Goal: Transaction & Acquisition: Obtain resource

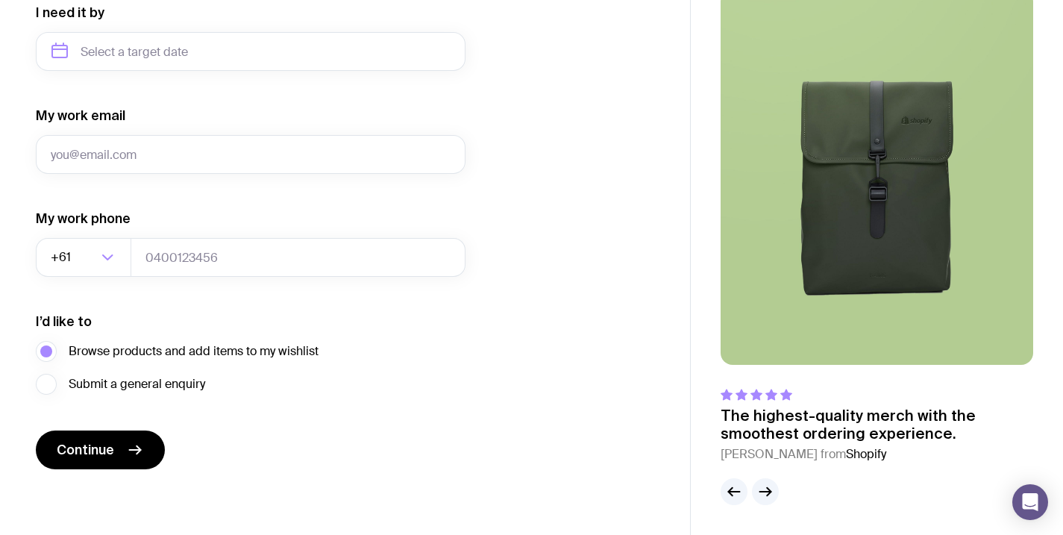
scroll to position [116, 0]
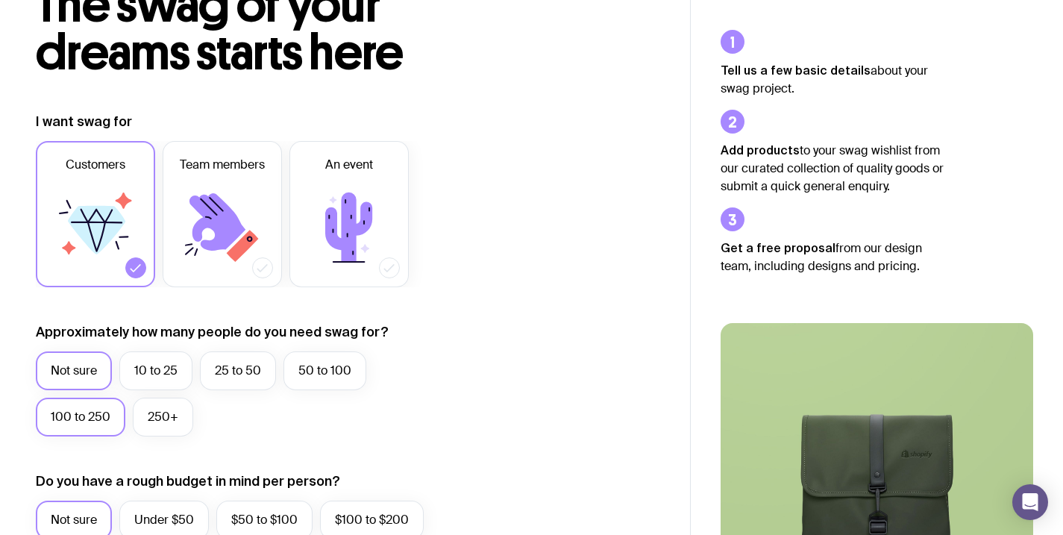
click at [115, 409] on label "100 to 250" at bounding box center [80, 416] width 89 height 39
click at [0, 0] on input "100 to 250" at bounding box center [0, 0] width 0 height 0
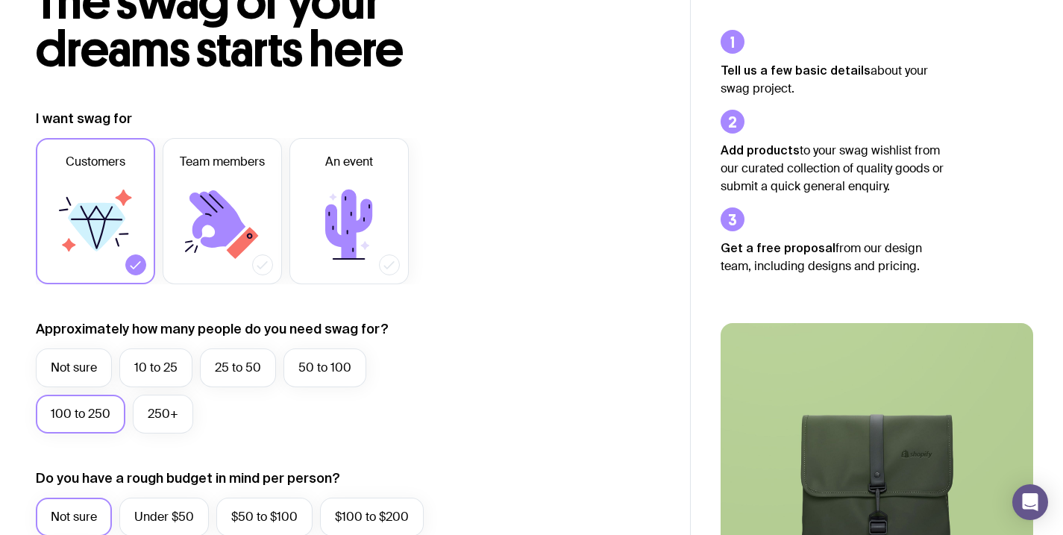
scroll to position [247, 0]
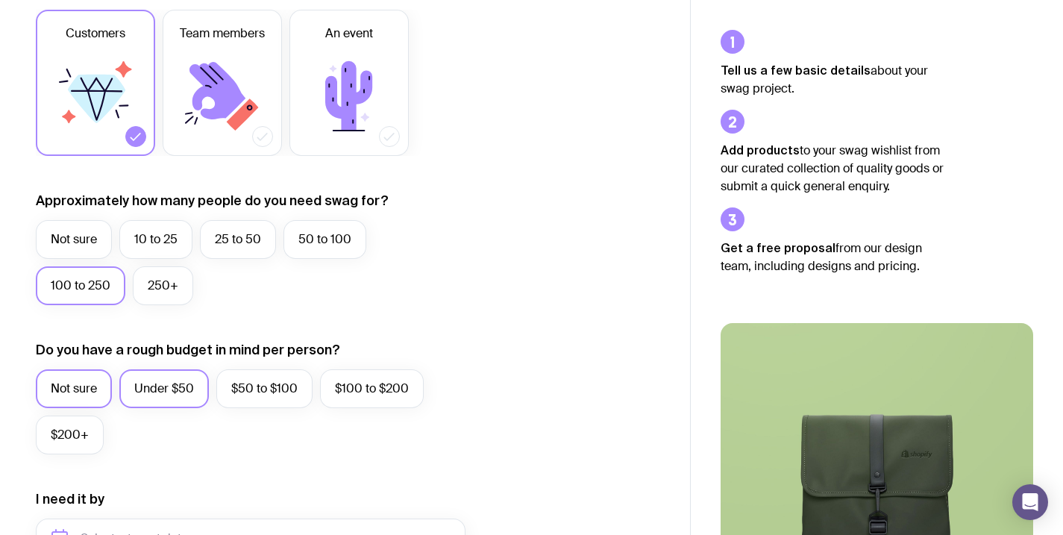
click at [192, 386] on label "Under $50" at bounding box center [163, 388] width 89 height 39
click at [0, 0] on input "Under $50" at bounding box center [0, 0] width 0 height 0
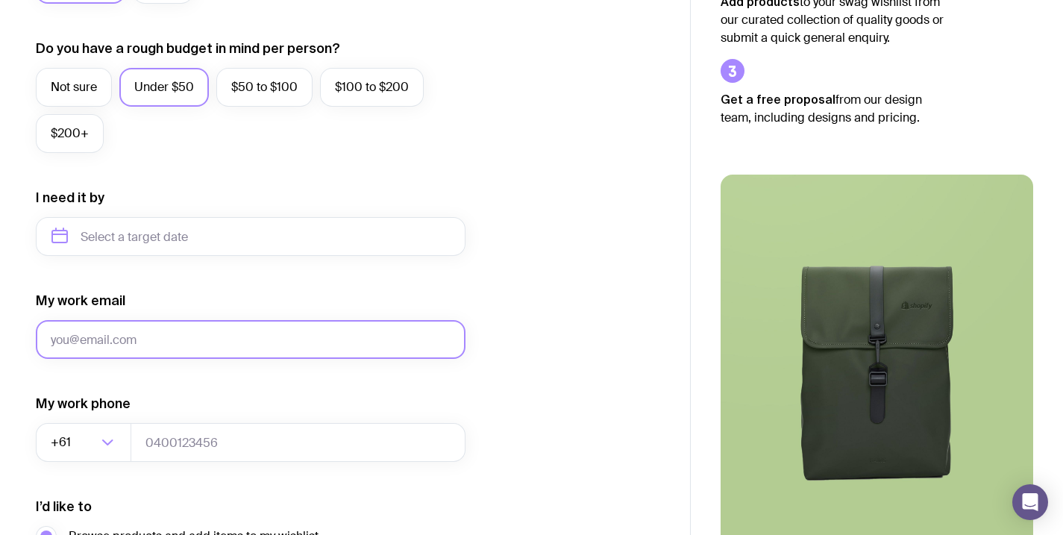
scroll to position [682, 0]
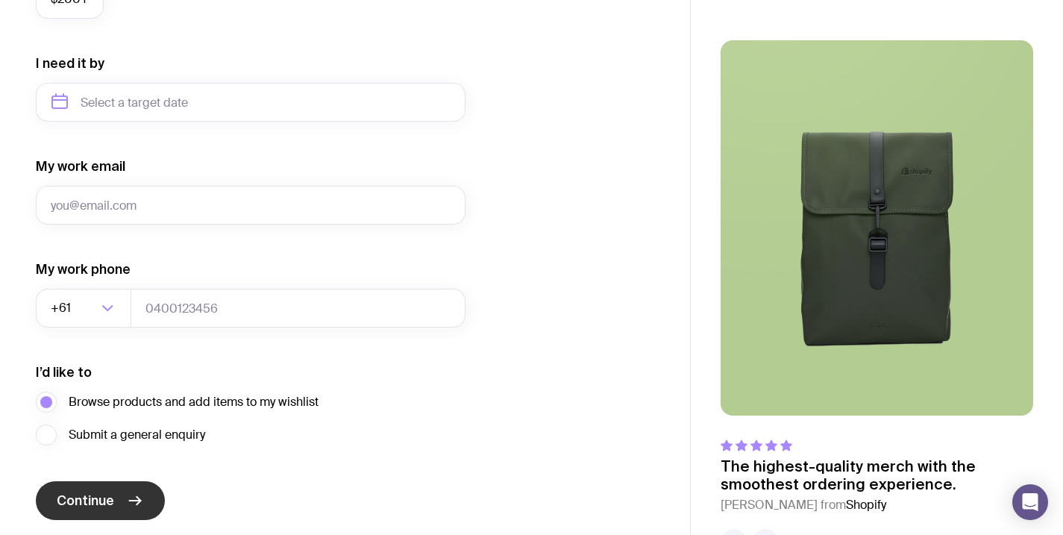
click at [96, 506] on span "Continue" at bounding box center [85, 500] width 57 height 18
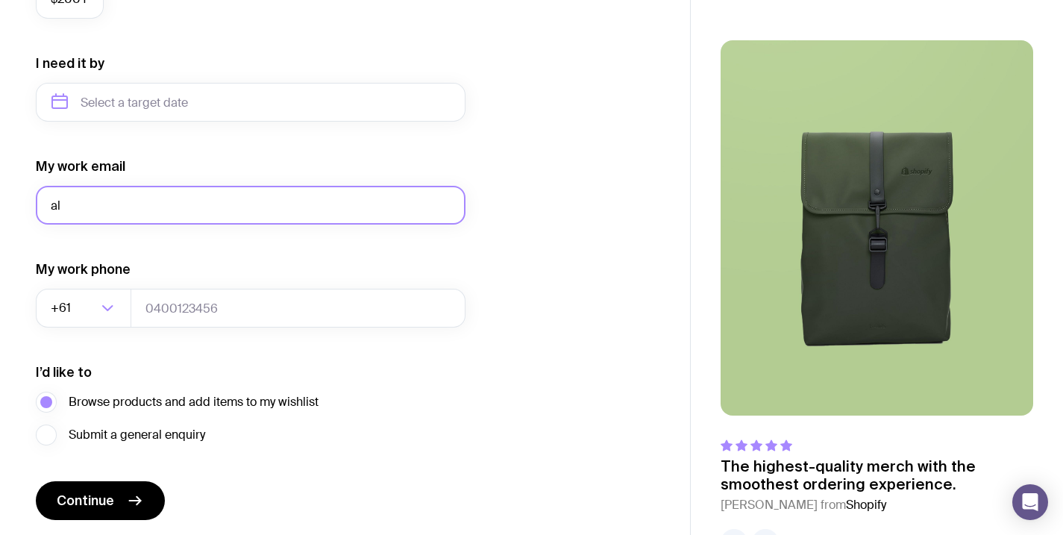
type input "a"
type input "stair05"
type input "[EMAIL_ADDRESS][DOMAIN_NAME]"
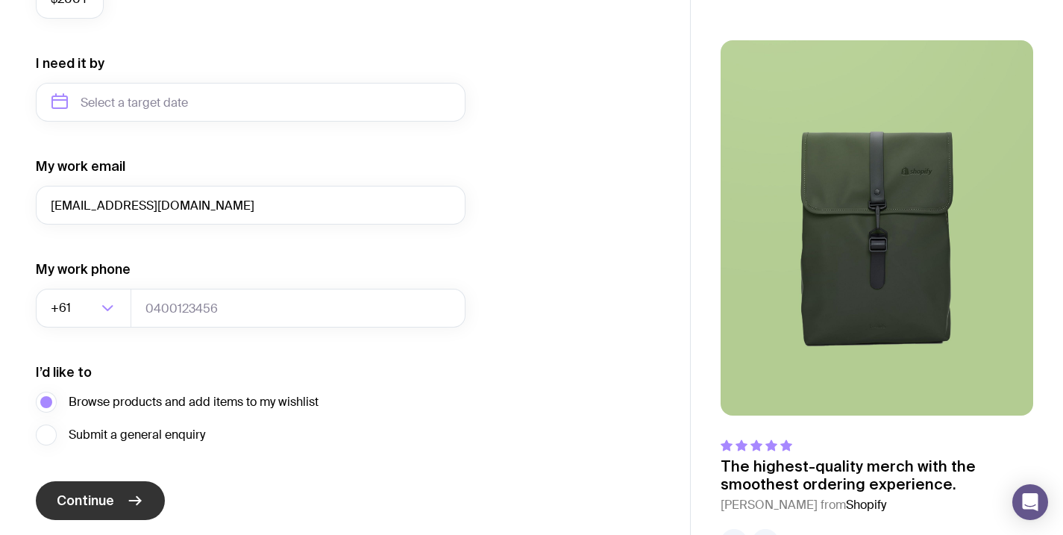
click at [92, 501] on span "Continue" at bounding box center [85, 500] width 57 height 18
click at [110, 430] on span "Submit a general enquiry" at bounding box center [137, 435] width 136 height 18
click at [0, 0] on input "Submit a general enquiry" at bounding box center [0, 0] width 0 height 0
click at [151, 404] on span "Browse products and add items to my wishlist" at bounding box center [194, 402] width 250 height 18
click at [0, 0] on input "Browse products and add items to my wishlist" at bounding box center [0, 0] width 0 height 0
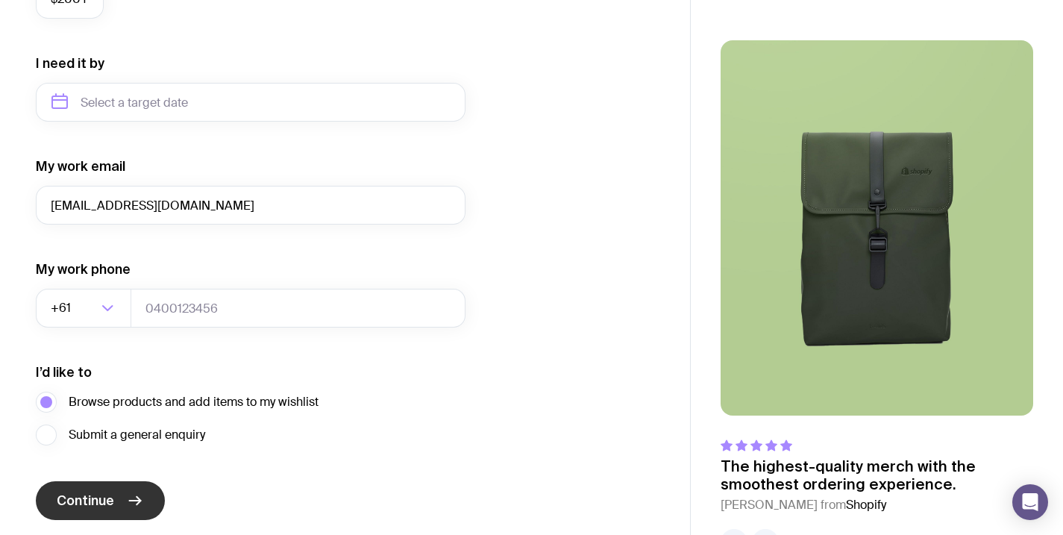
click at [85, 509] on span "Continue" at bounding box center [85, 500] width 57 height 18
type input "0438653974"
click at [100, 500] on button "Continue" at bounding box center [100, 500] width 129 height 39
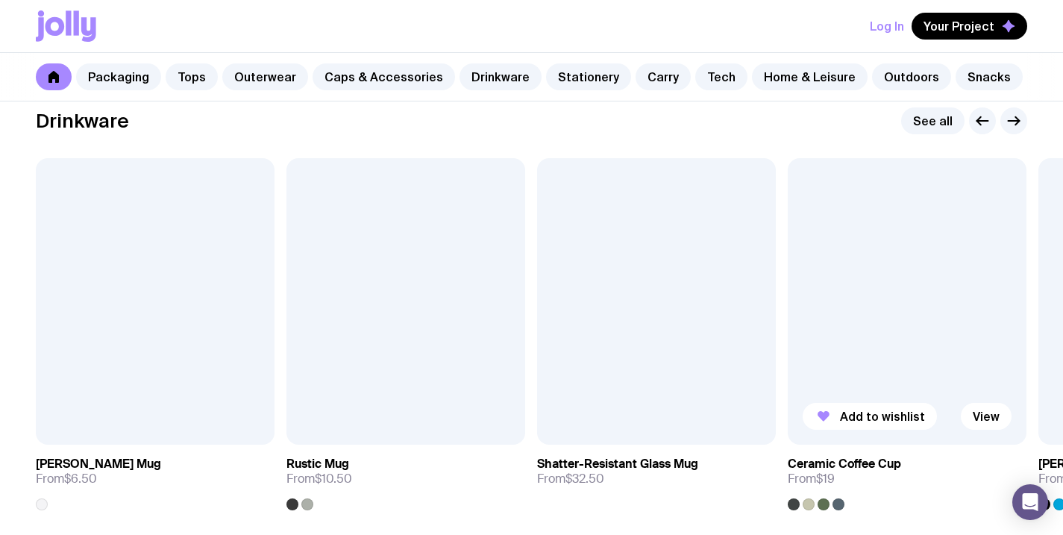
scroll to position [2220, 0]
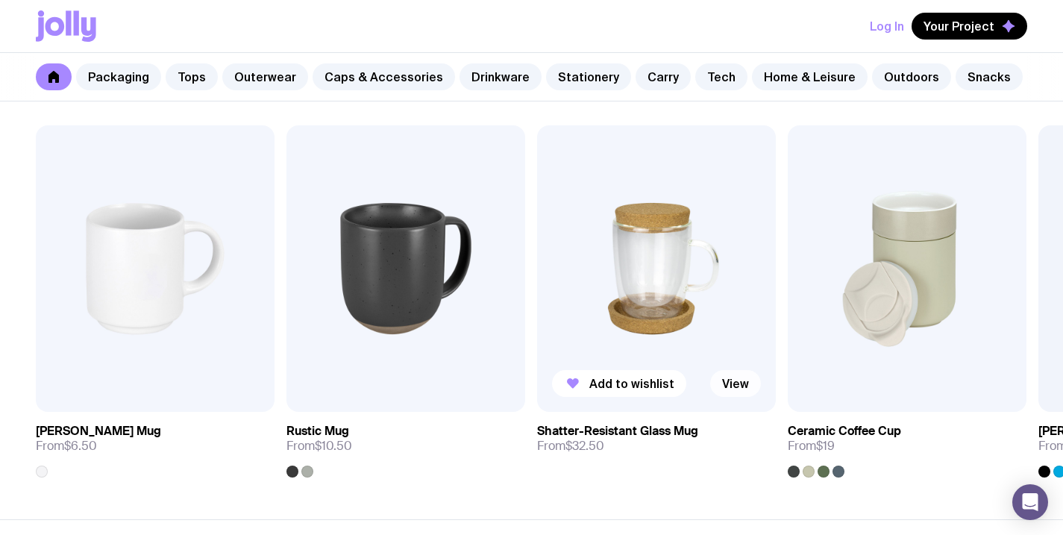
click at [728, 382] on link "View" at bounding box center [735, 383] width 51 height 27
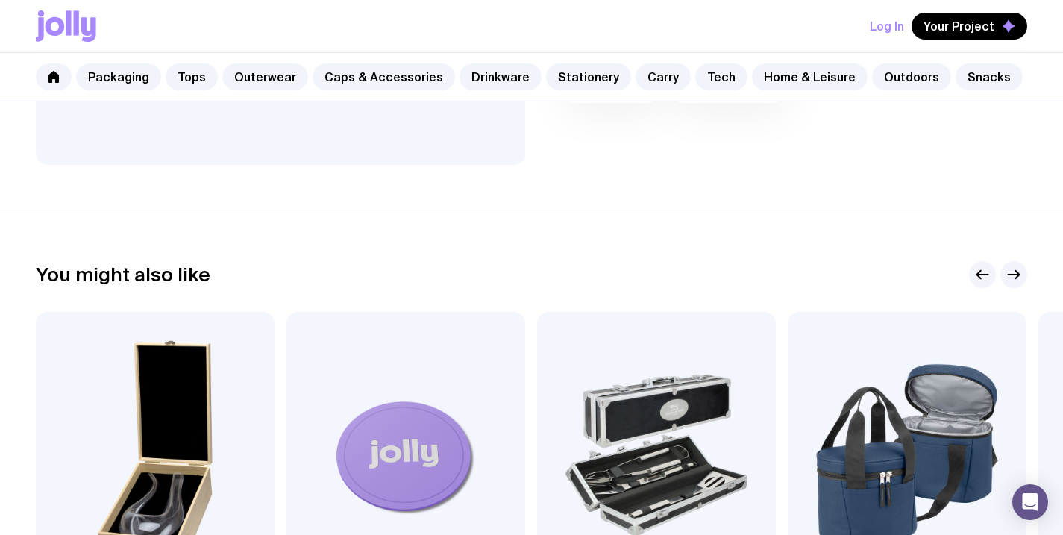
scroll to position [697, 0]
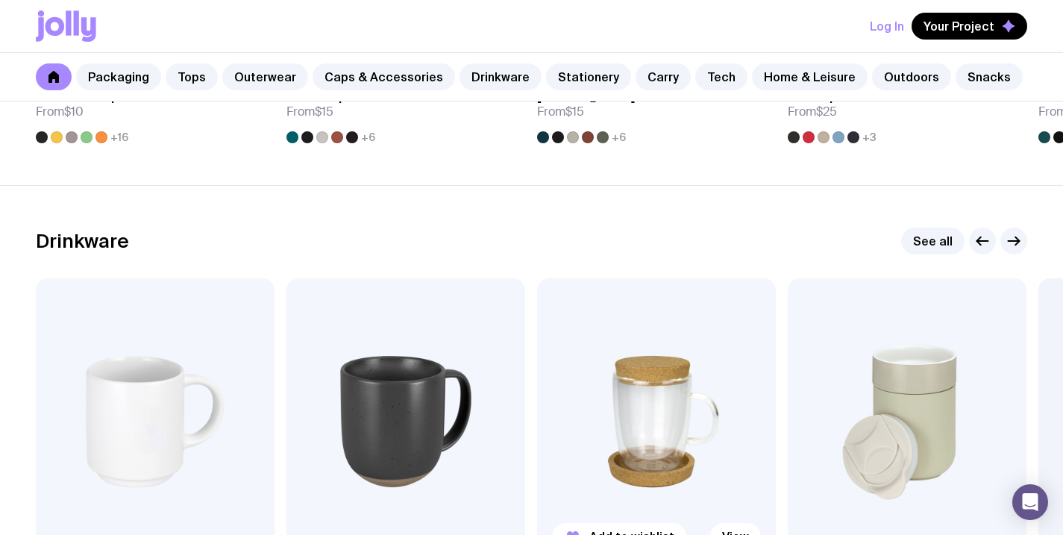
scroll to position [2219, 0]
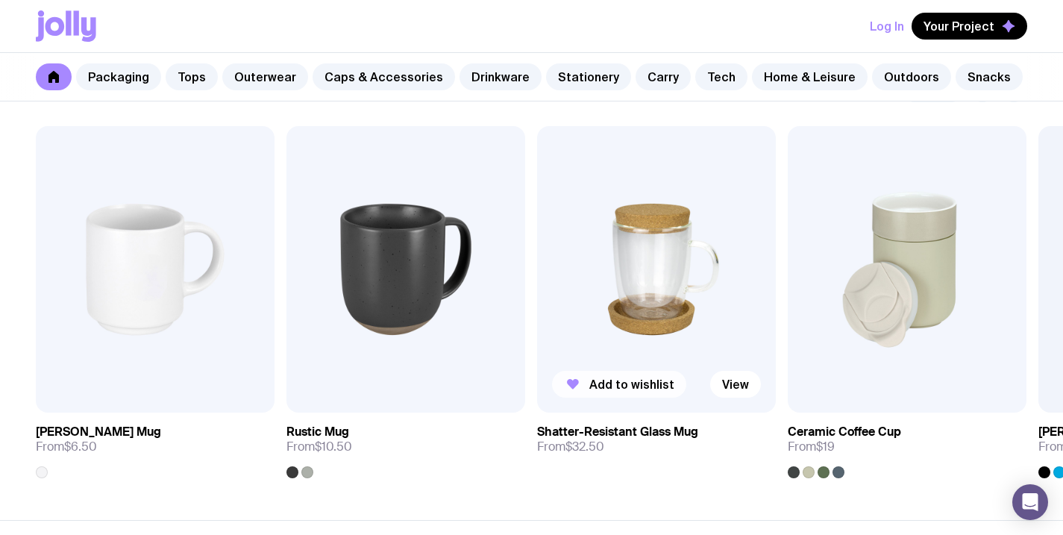
click at [632, 380] on span "Add to wishlist" at bounding box center [631, 384] width 85 height 15
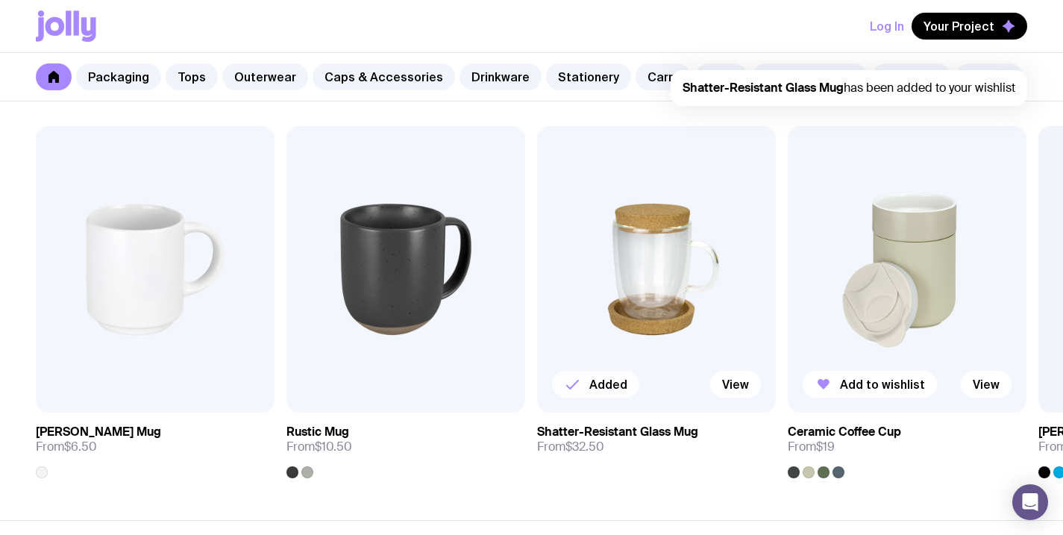
scroll to position [0, 0]
click at [882, 388] on span "Add to wishlist" at bounding box center [882, 384] width 85 height 15
click at [998, 385] on link "View" at bounding box center [986, 384] width 51 height 27
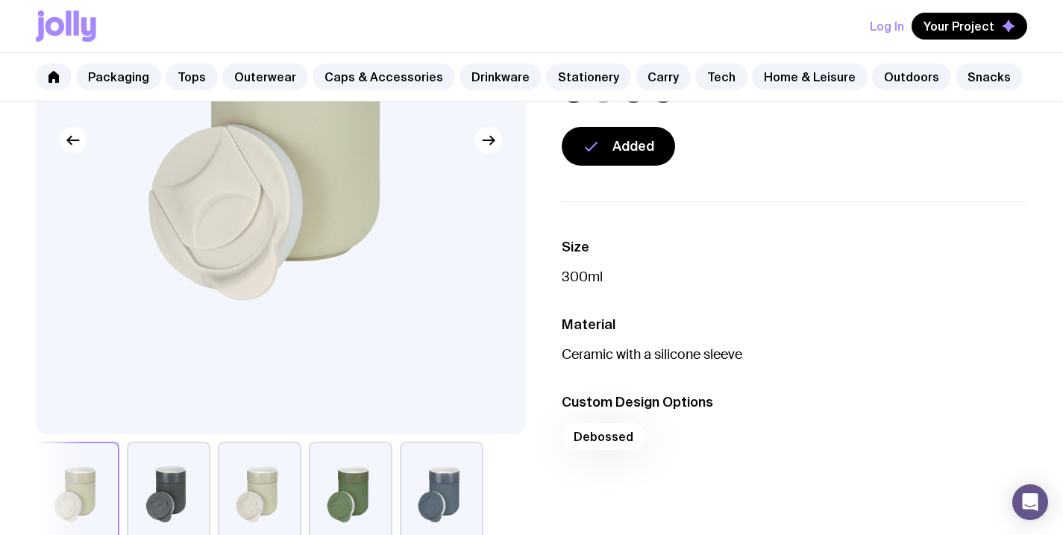
scroll to position [406, 0]
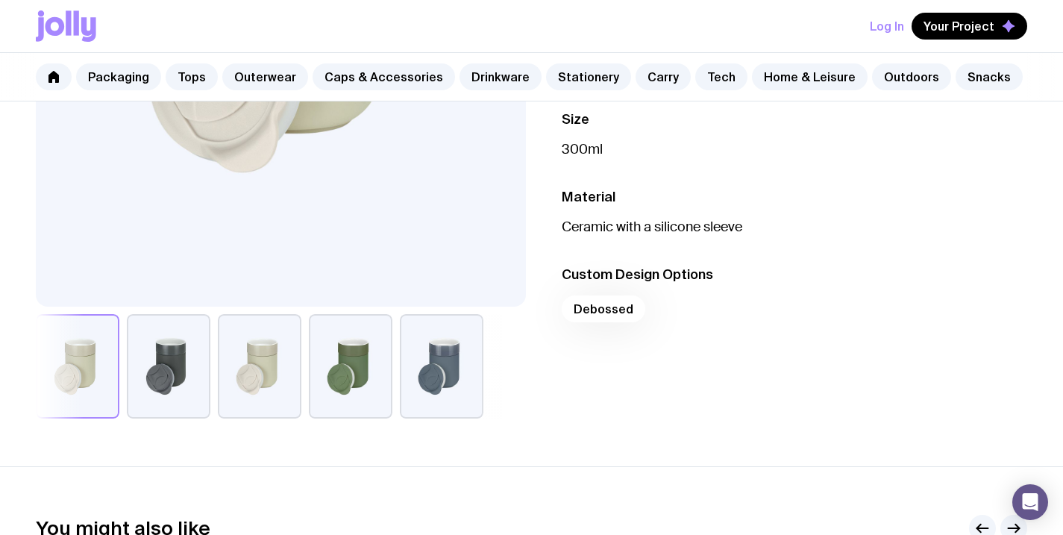
click at [337, 338] on button "button" at bounding box center [351, 366] width 84 height 104
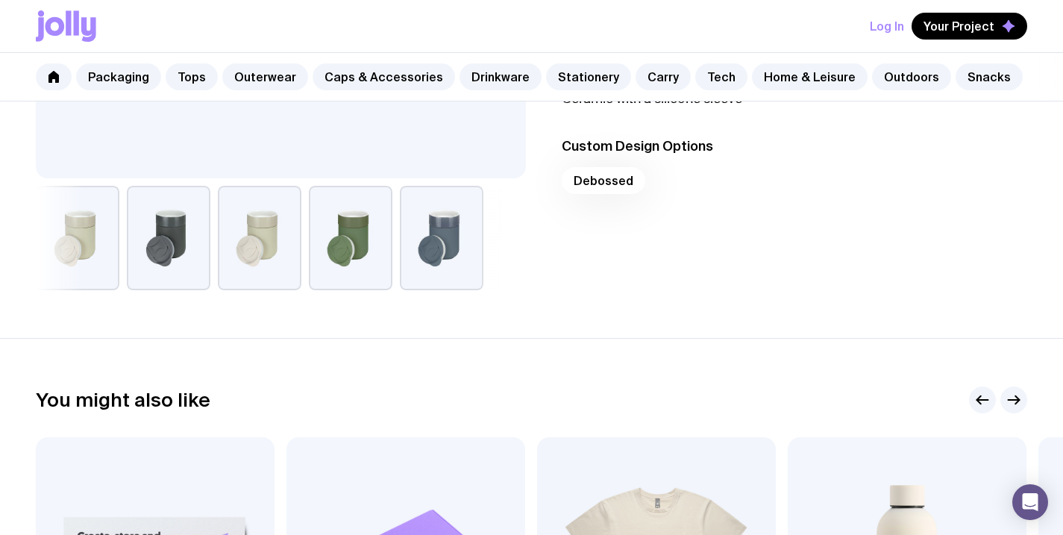
scroll to position [40, 0]
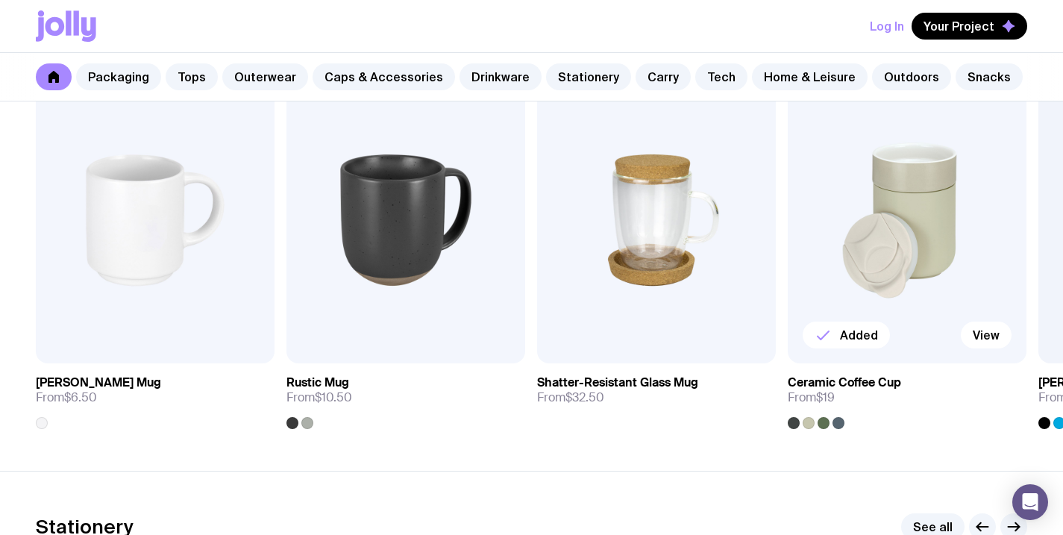
scroll to position [2245, 0]
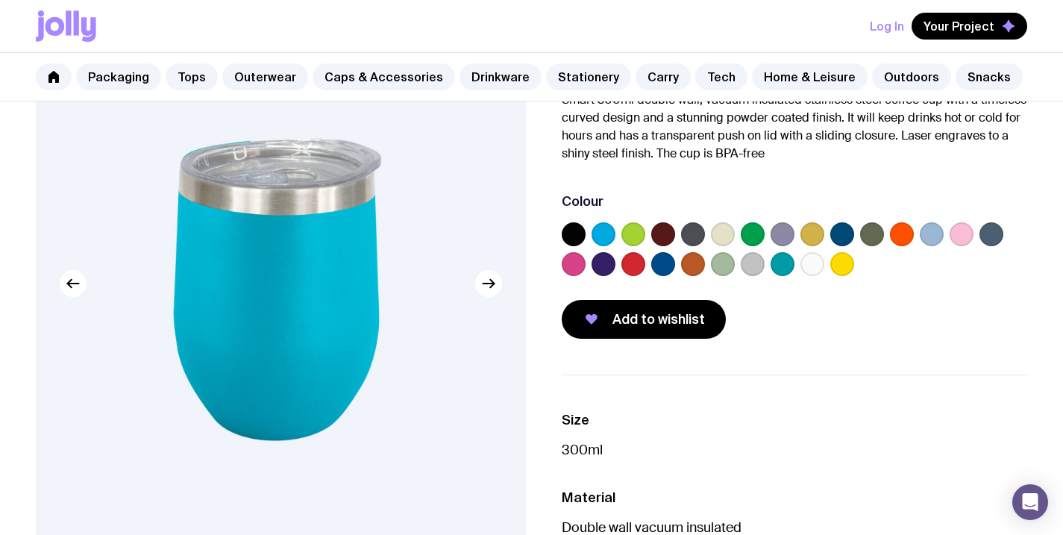
scroll to position [22, 0]
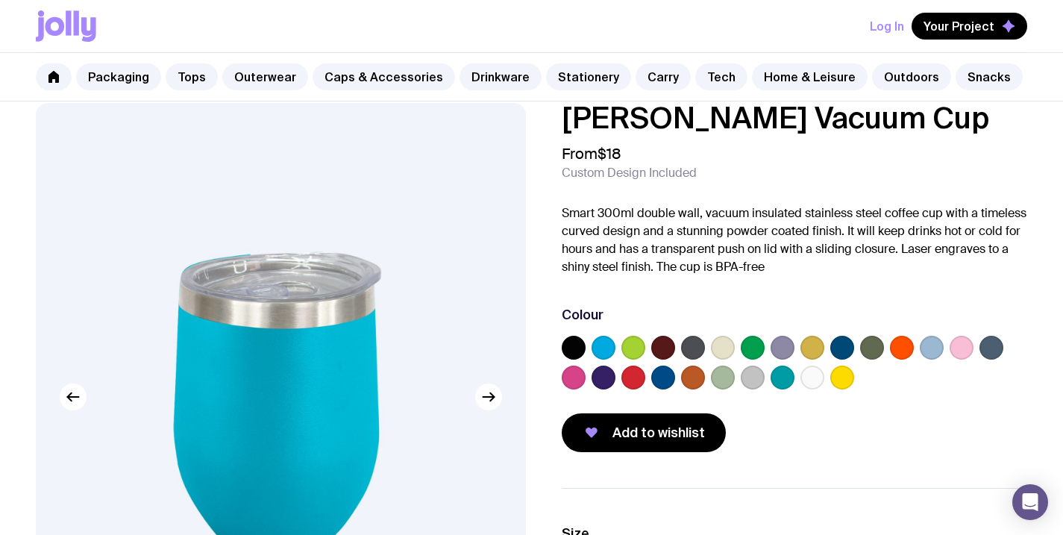
click at [638, 342] on label at bounding box center [633, 348] width 24 height 24
click at [0, 0] on input "radio" at bounding box center [0, 0] width 0 height 0
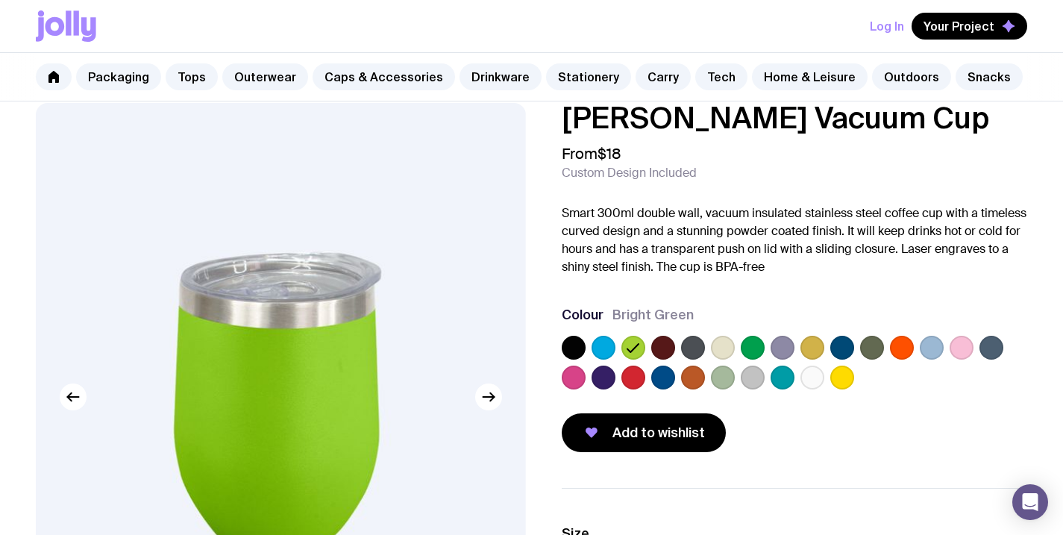
click at [752, 347] on label at bounding box center [753, 348] width 24 height 24
click at [0, 0] on input "radio" at bounding box center [0, 0] width 0 height 0
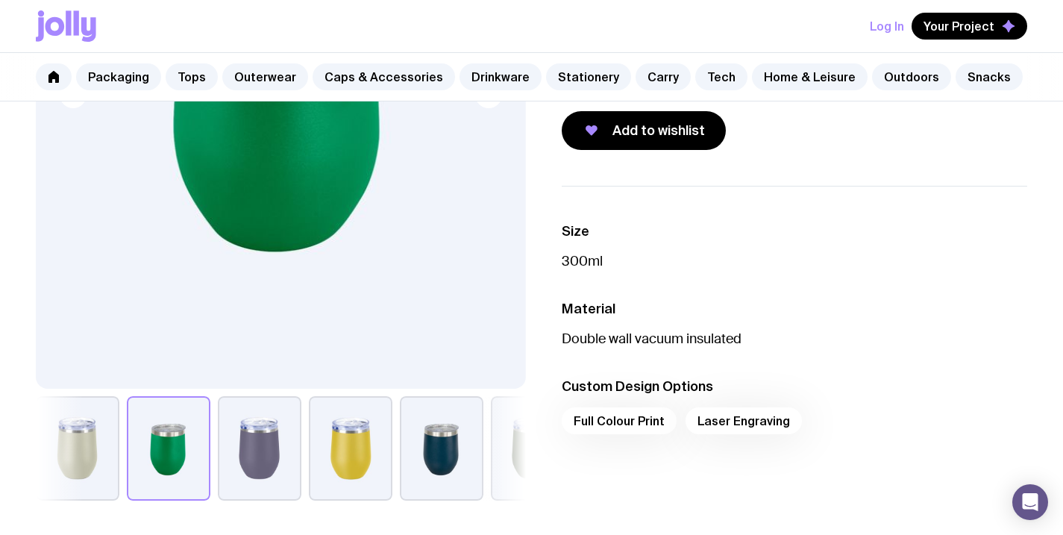
scroll to position [0, 0]
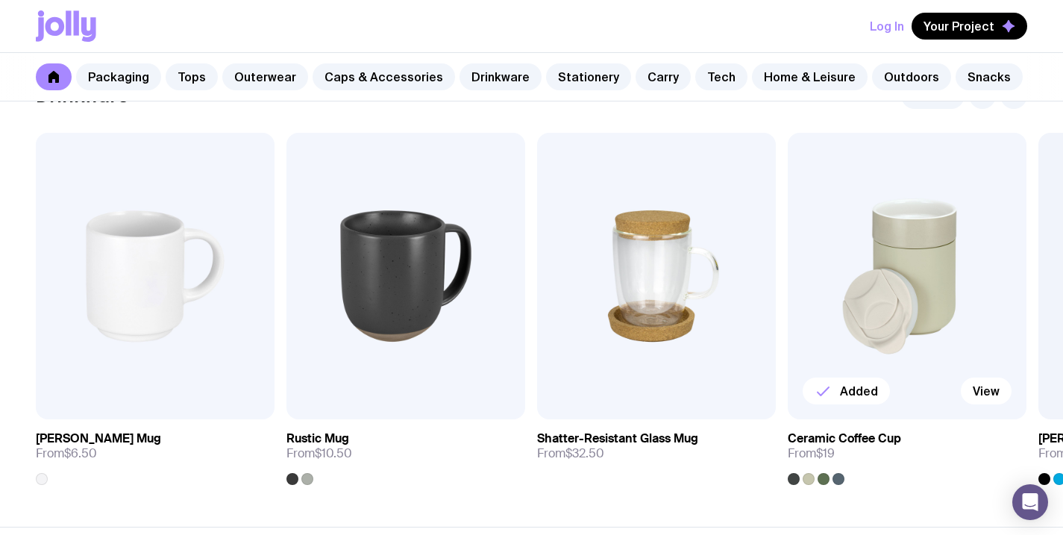
scroll to position [2120, 0]
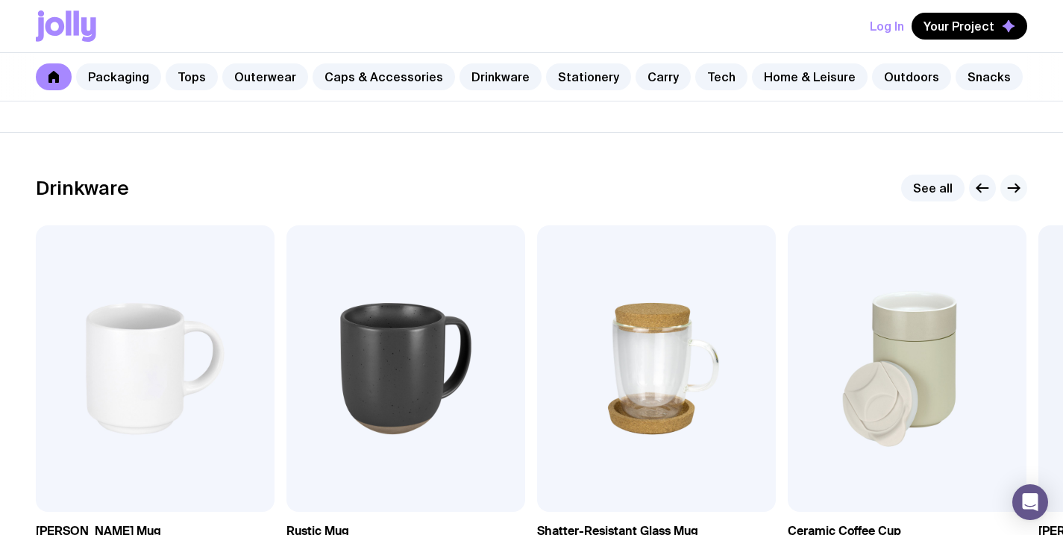
click at [1007, 192] on icon "button" at bounding box center [1014, 188] width 18 height 18
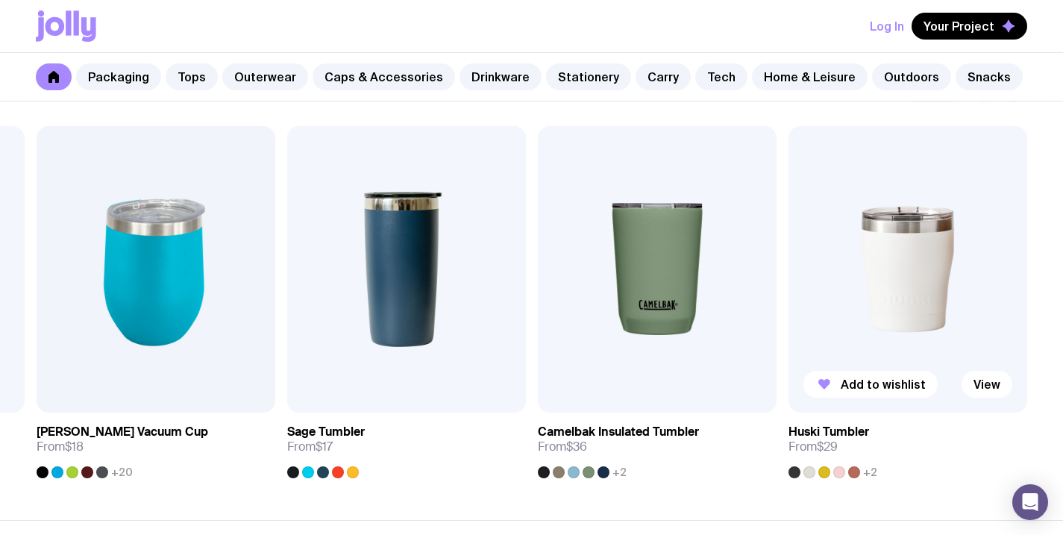
scroll to position [2186, 0]
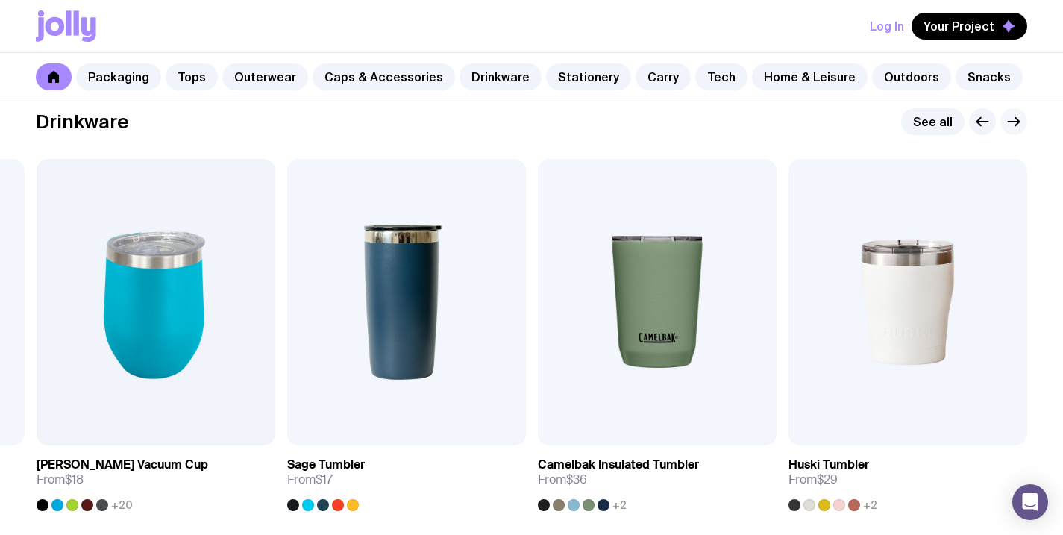
click at [1013, 124] on icon "button" at bounding box center [1014, 122] width 18 height 18
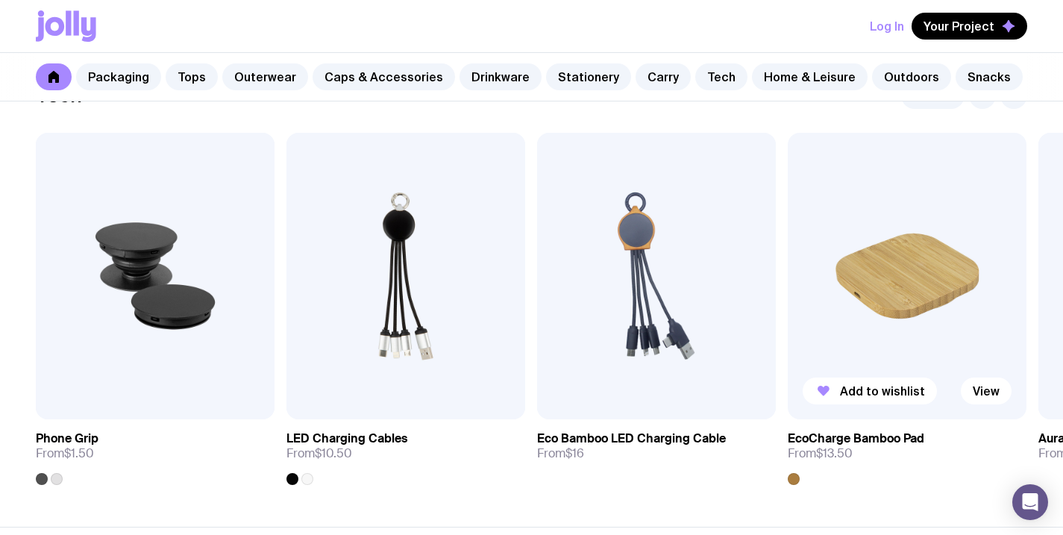
scroll to position [3651, 0]
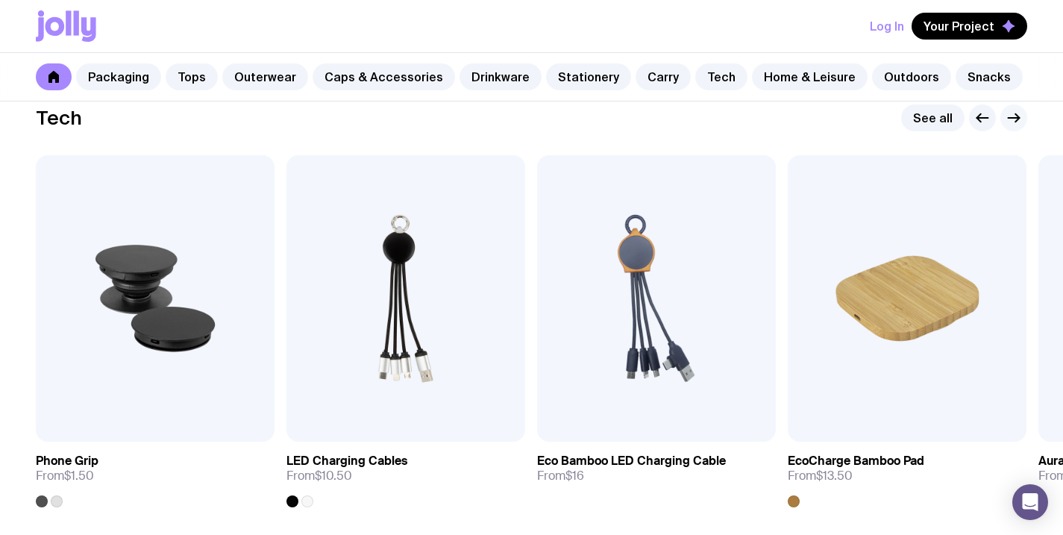
click at [1014, 120] on icon "button" at bounding box center [1014, 118] width 18 height 18
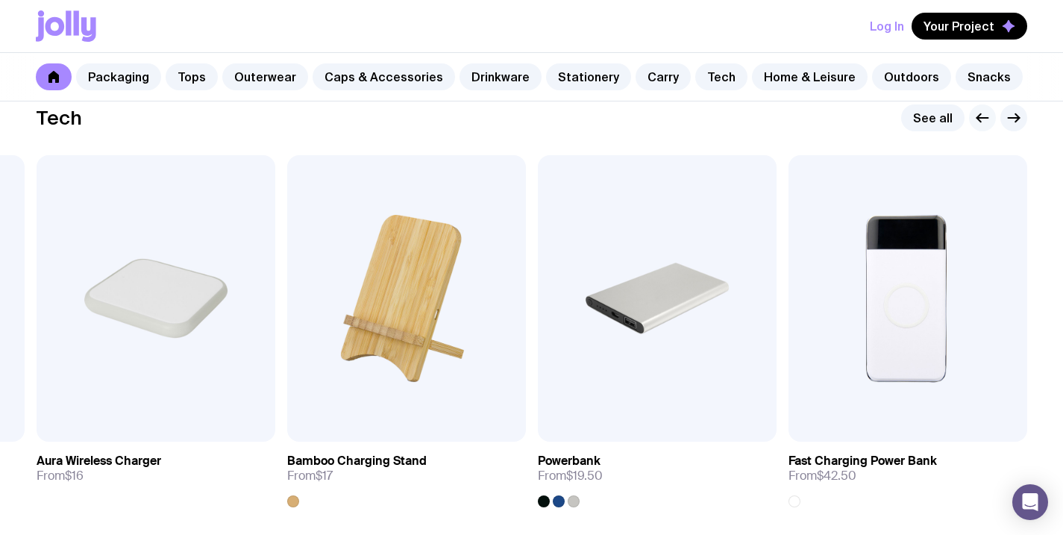
click at [978, 111] on icon "button" at bounding box center [982, 118] width 18 height 18
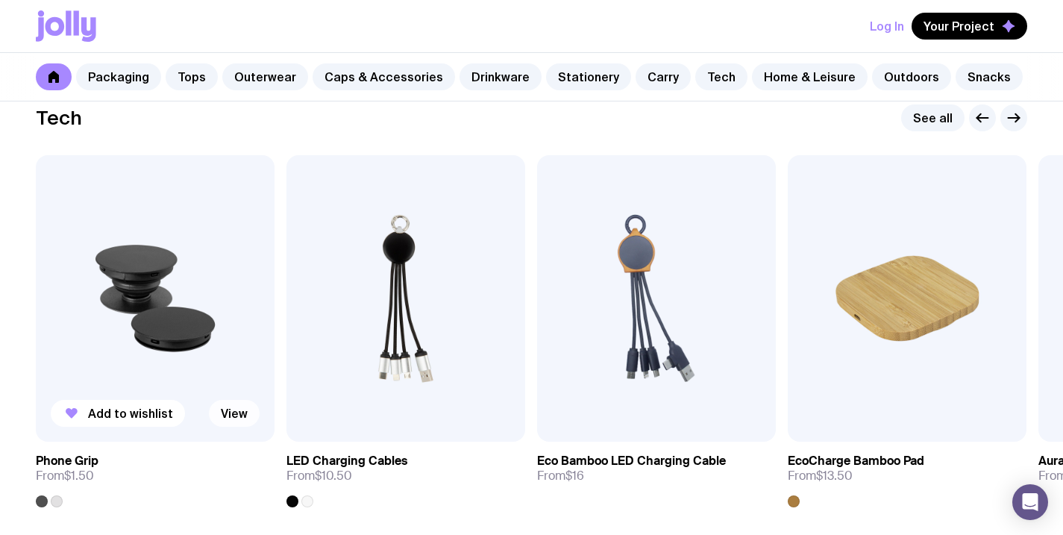
click at [241, 406] on link "View" at bounding box center [234, 413] width 51 height 27
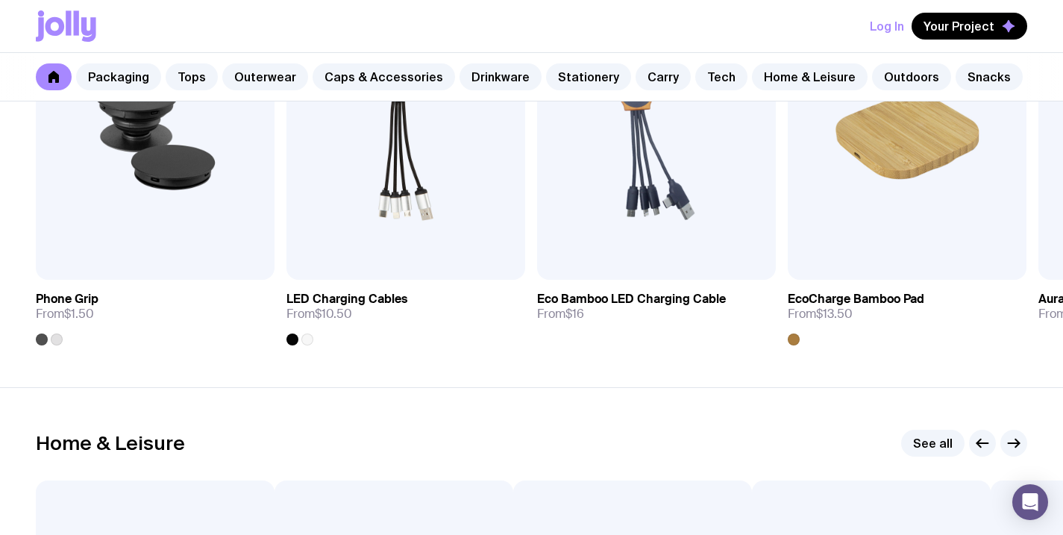
scroll to position [3654, 0]
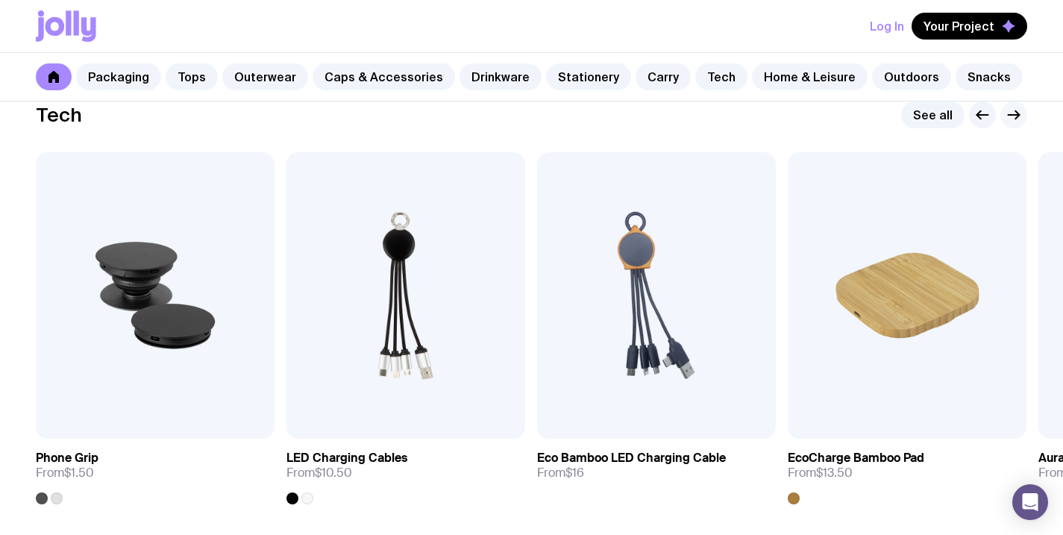
click at [1007, 121] on icon "button" at bounding box center [1014, 115] width 18 height 18
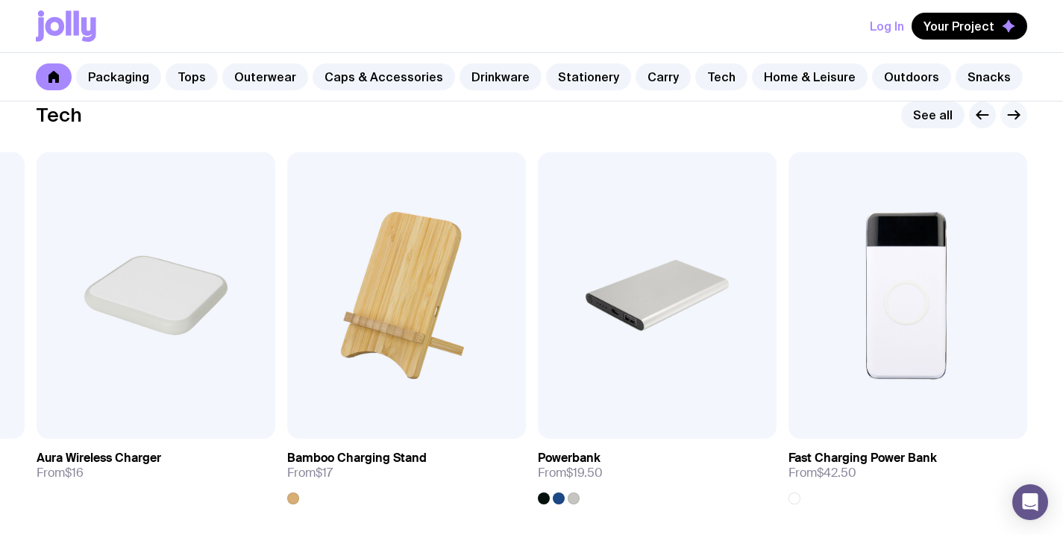
click at [1007, 121] on icon "button" at bounding box center [1014, 115] width 18 height 18
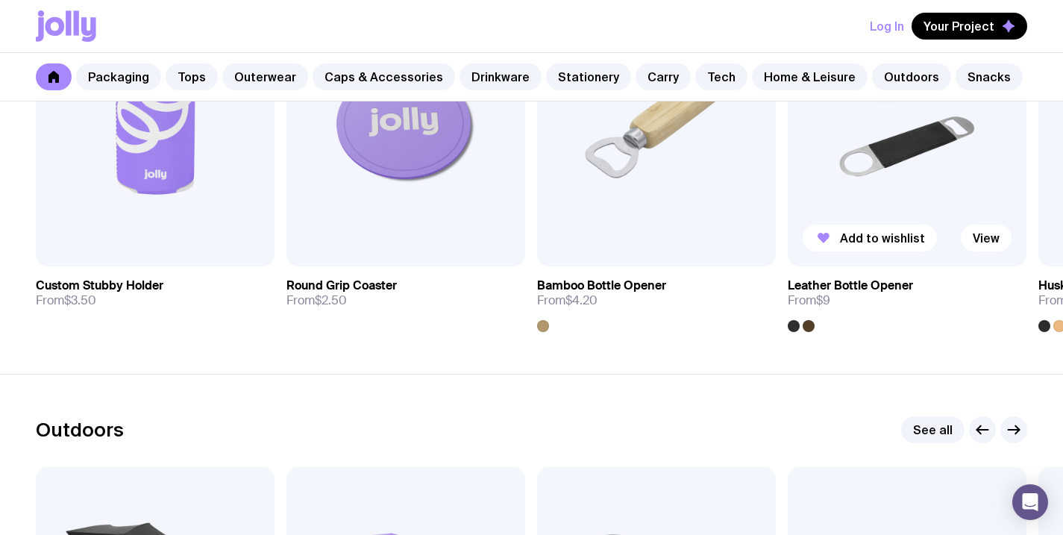
scroll to position [4310, 0]
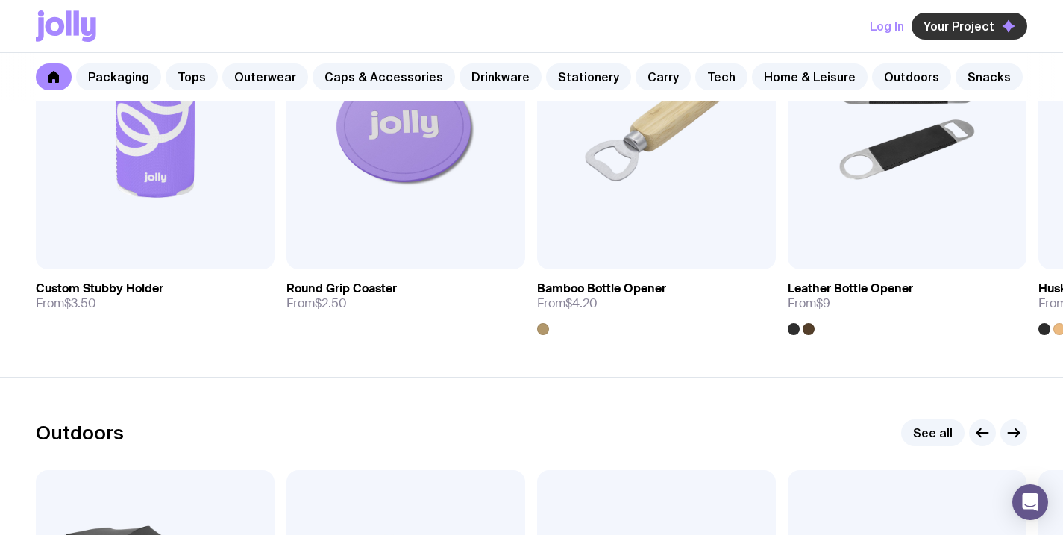
click at [990, 31] on span "Your Project" at bounding box center [958, 26] width 71 height 15
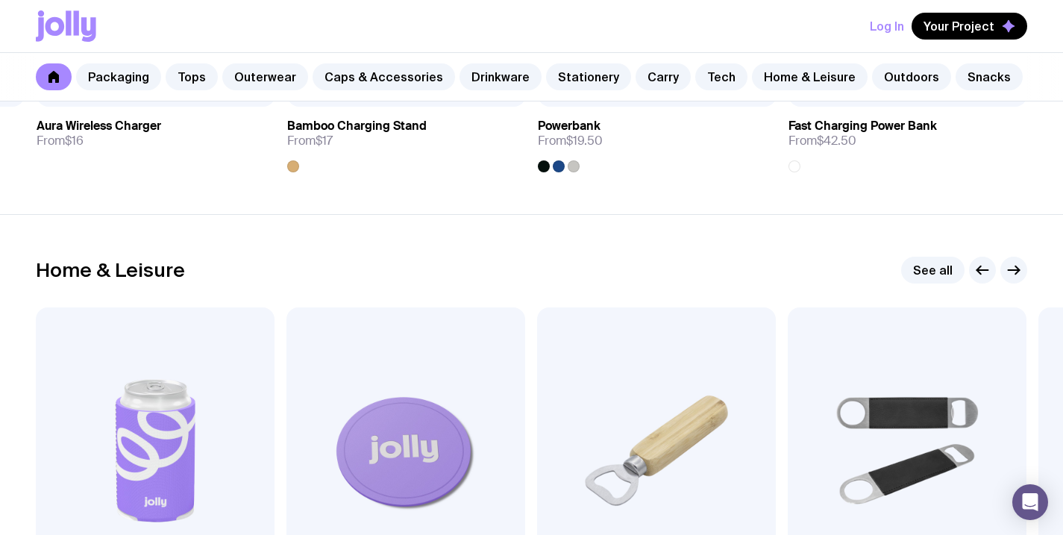
scroll to position [3699, 0]
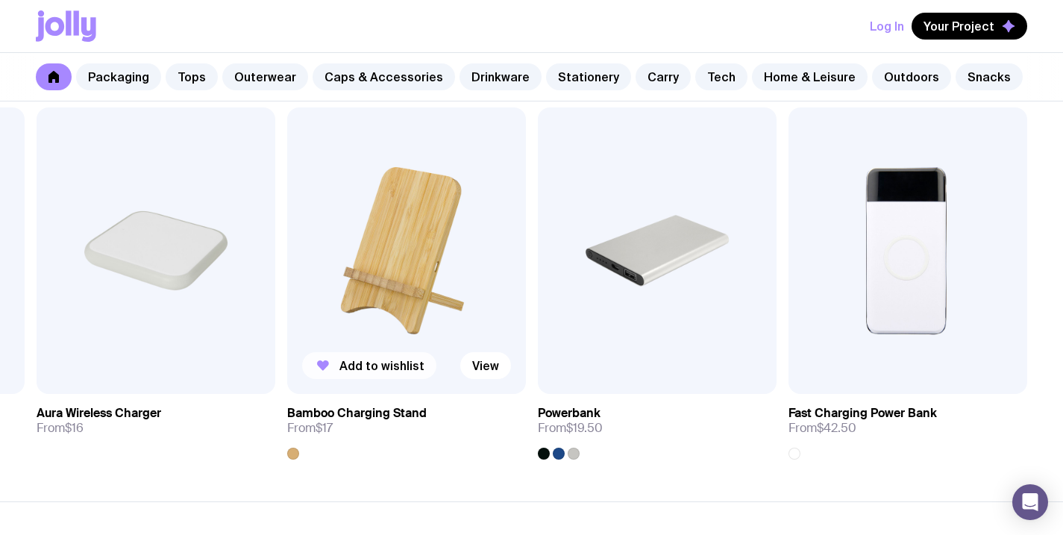
click at [362, 370] on span "Add to wishlist" at bounding box center [381, 365] width 85 height 15
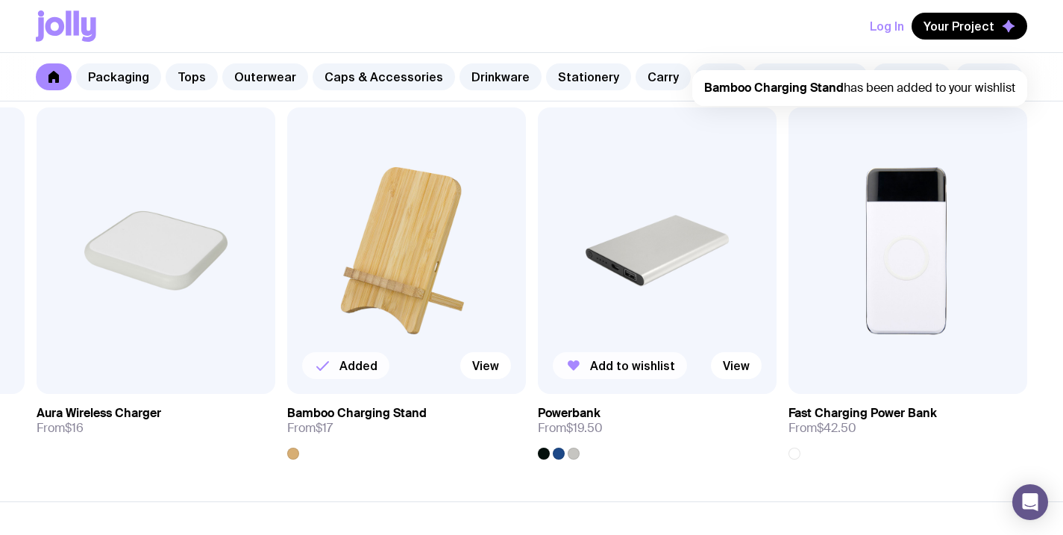
click at [603, 364] on span "Add to wishlist" at bounding box center [632, 365] width 85 height 15
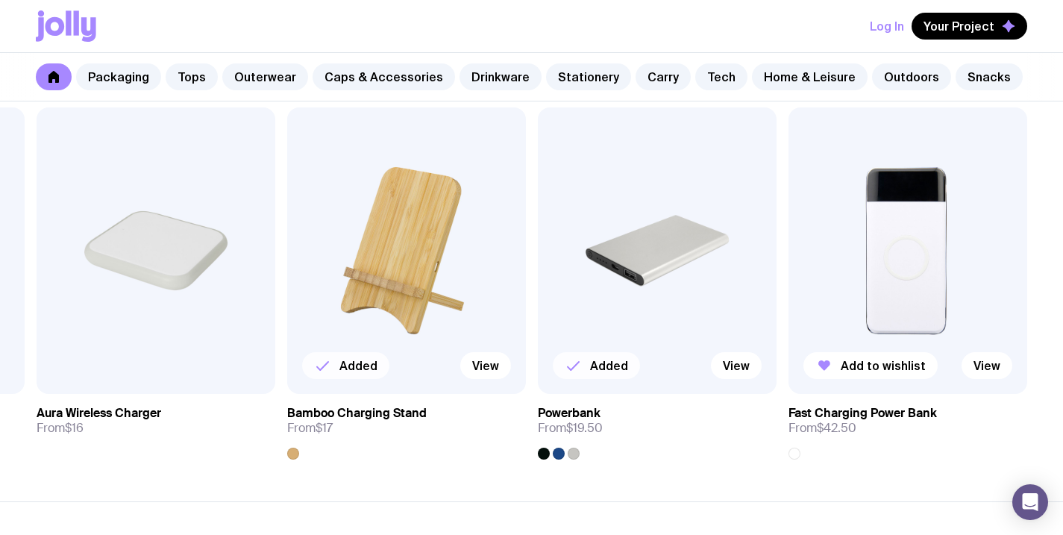
scroll to position [3577, 0]
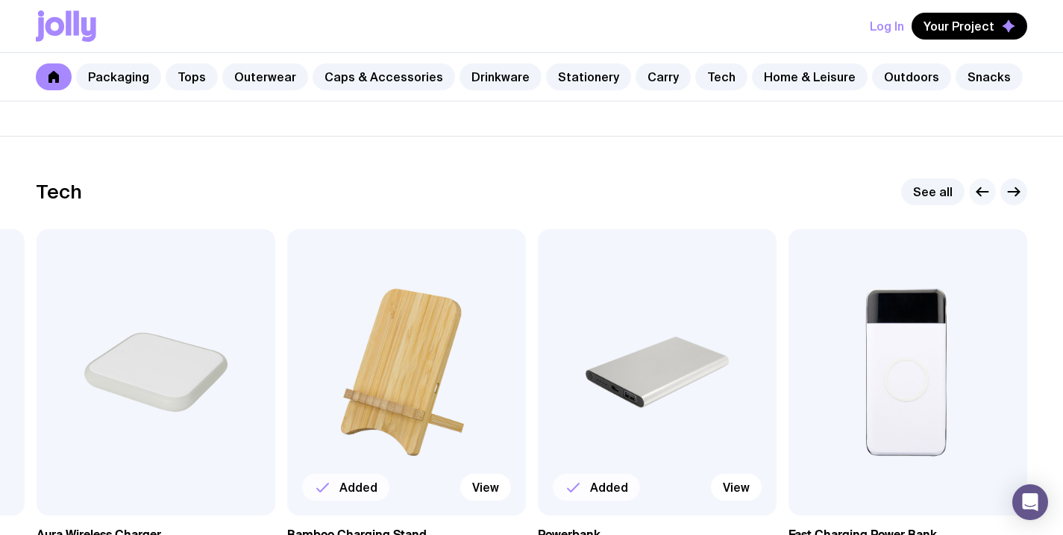
click at [984, 199] on icon "button" at bounding box center [982, 192] width 18 height 18
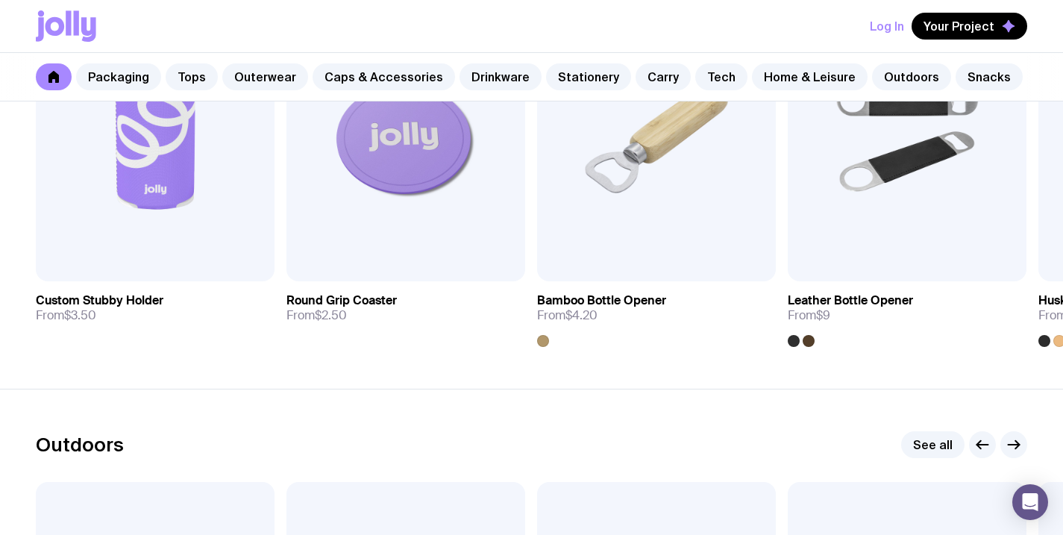
scroll to position [4172, 0]
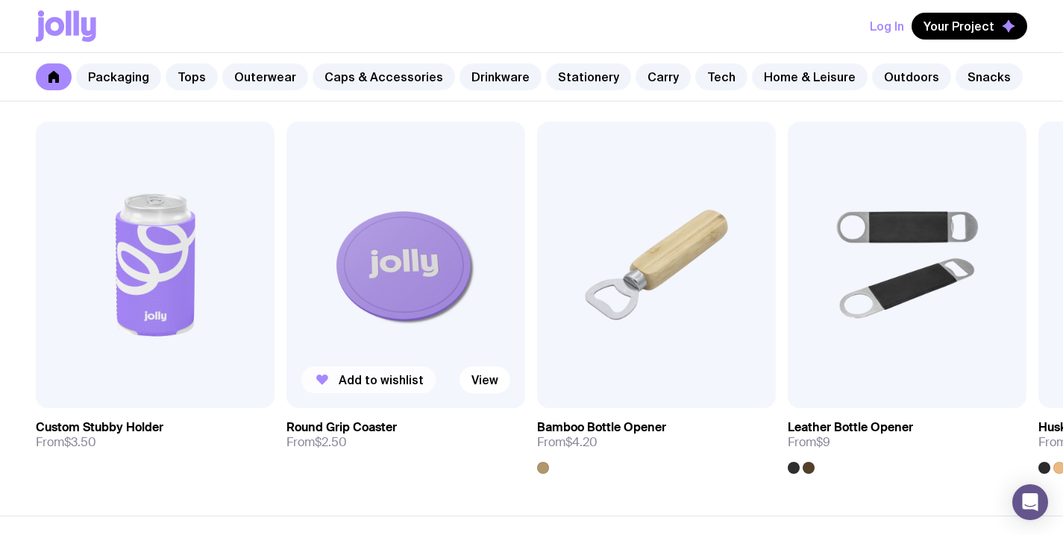
click at [351, 386] on span "Add to wishlist" at bounding box center [381, 379] width 85 height 15
click at [875, 377] on span "Add to wishlist" at bounding box center [882, 379] width 85 height 15
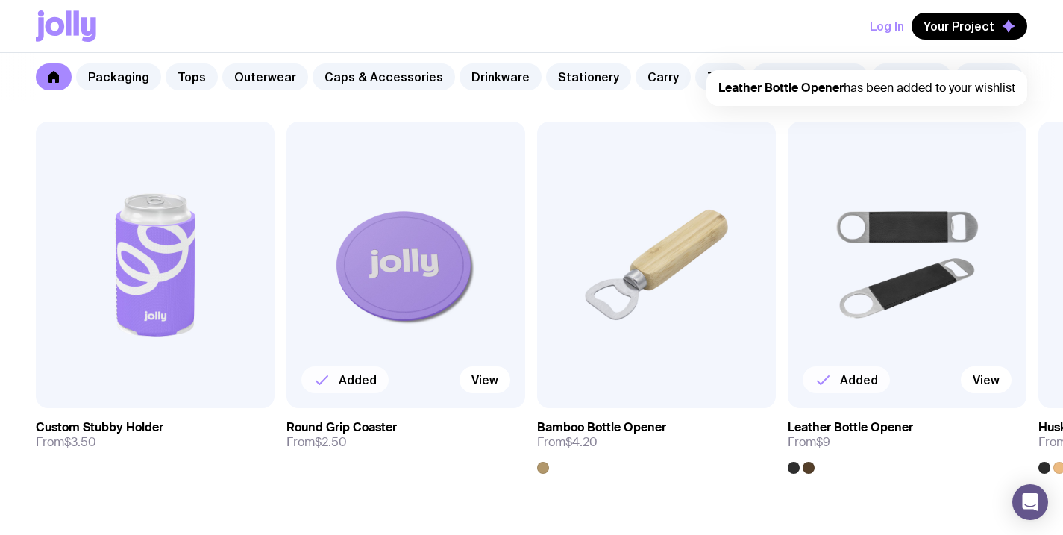
scroll to position [4146, 0]
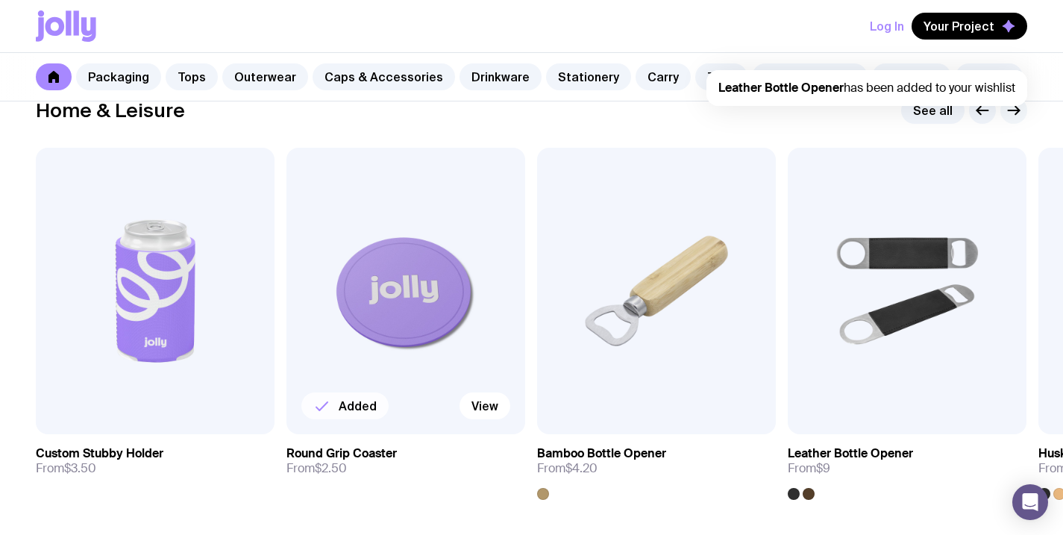
click at [1013, 114] on icon "button" at bounding box center [1014, 110] width 18 height 18
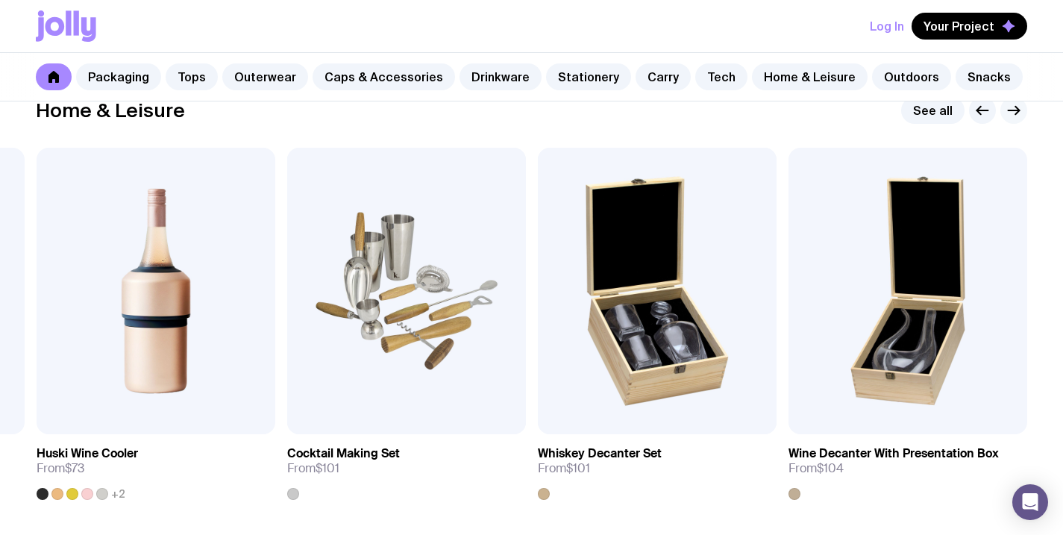
click at [1013, 114] on icon "button" at bounding box center [1014, 110] width 18 height 18
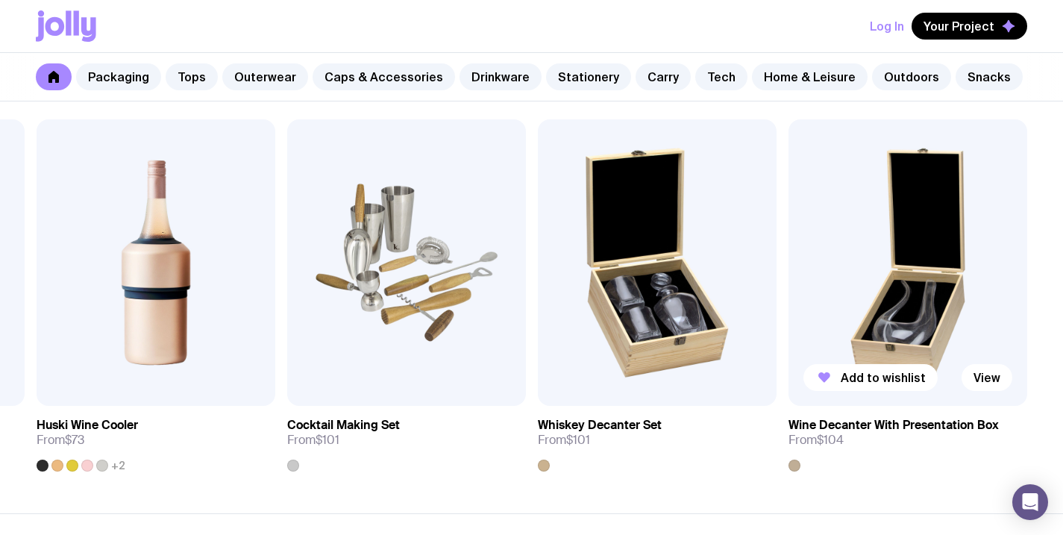
scroll to position [4678, 0]
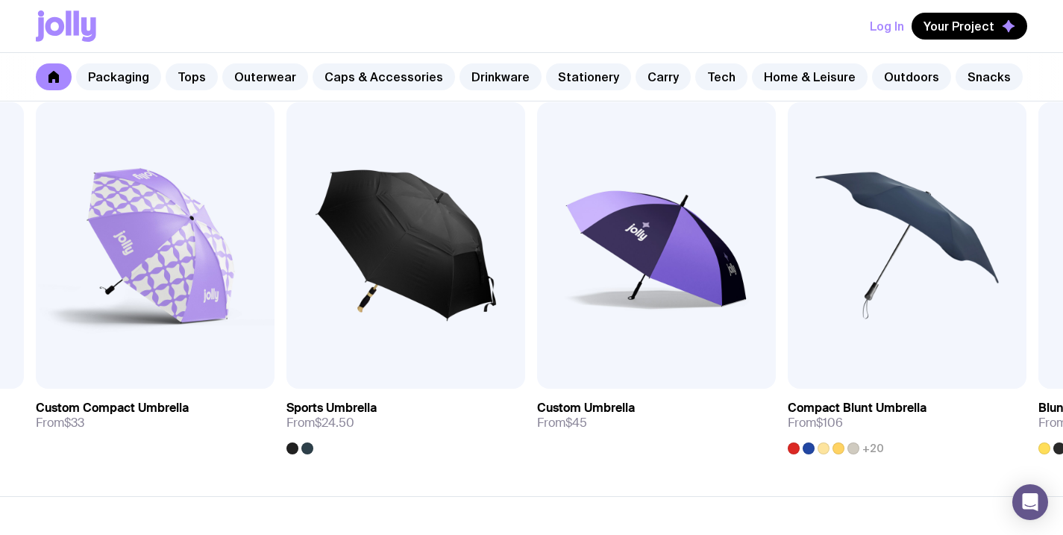
drag, startPoint x: 905, startPoint y: 361, endPoint x: 849, endPoint y: 477, distance: 129.4
click at [849, 477] on section "Outdoors See all Add to wishlist View Compact Umbrella From $18 Add to wishlist…" at bounding box center [531, 252] width 1063 height 487
click at [358, 363] on span "Add to wishlist" at bounding box center [381, 360] width 85 height 15
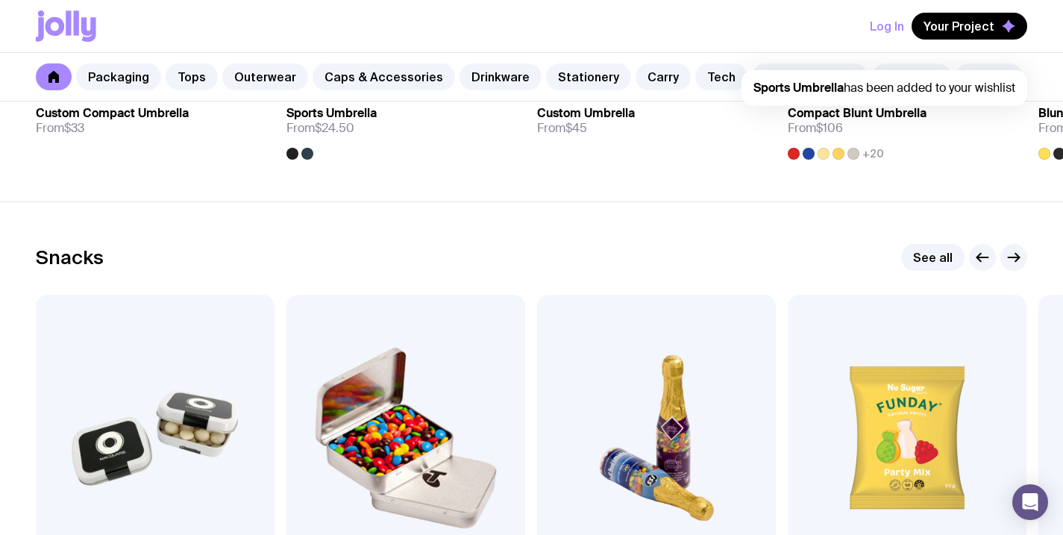
scroll to position [4661, 0]
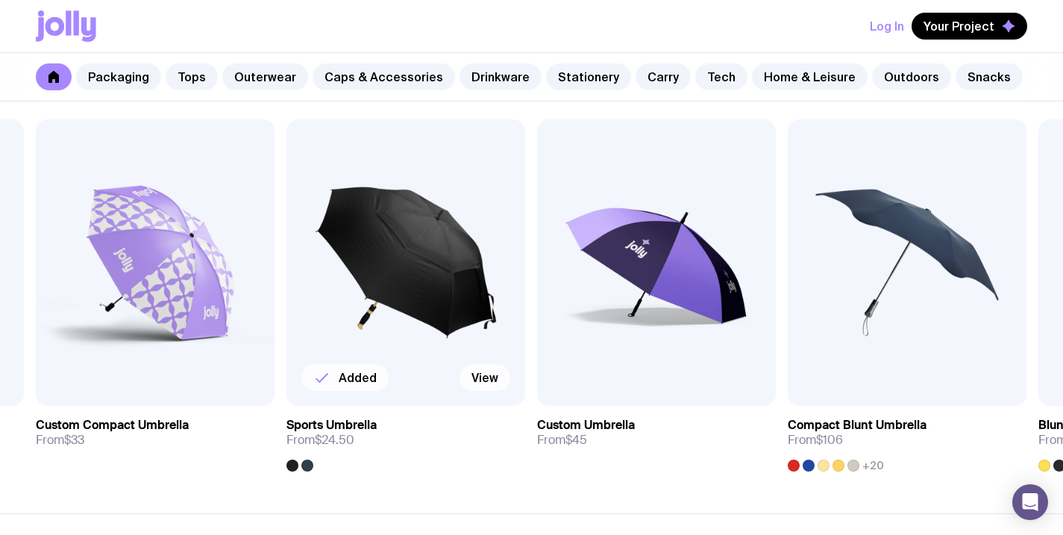
click at [496, 376] on link "View" at bounding box center [484, 377] width 51 height 27
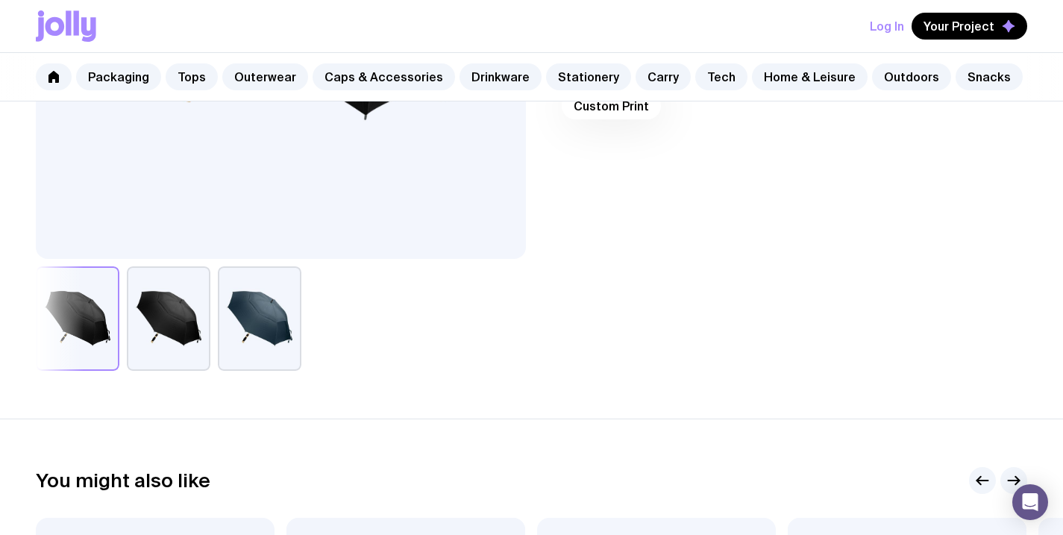
scroll to position [175, 0]
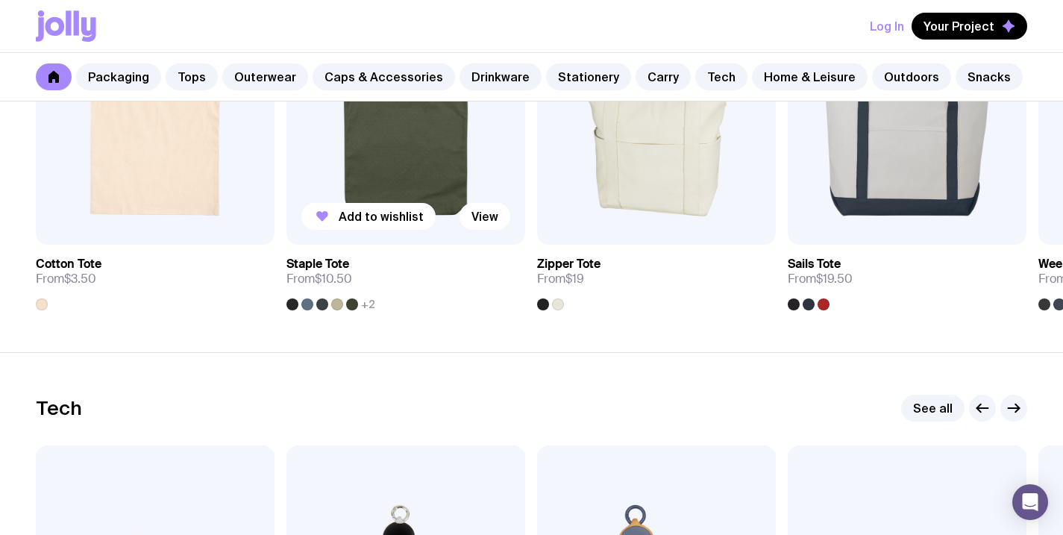
scroll to position [3330, 0]
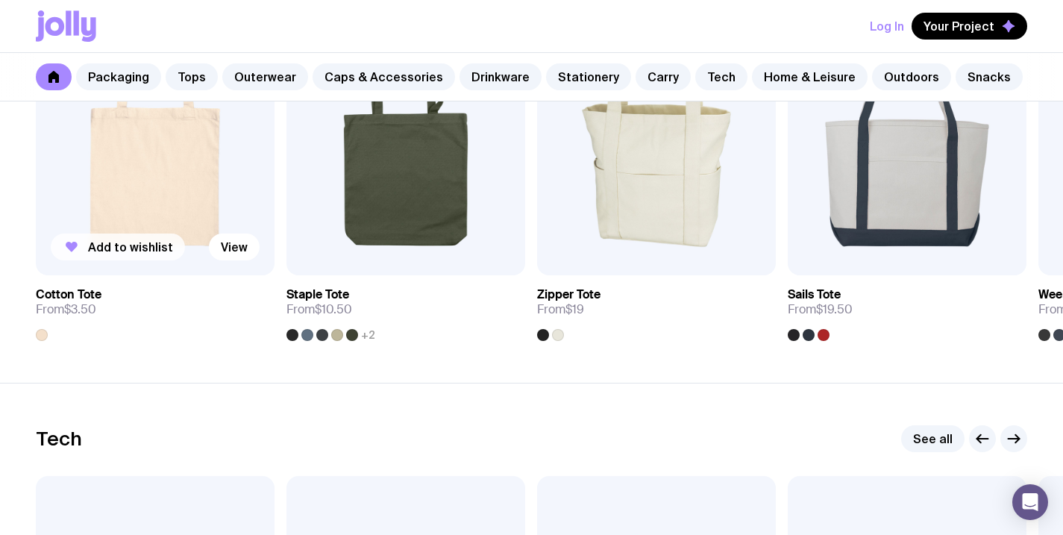
click at [152, 245] on span "Add to wishlist" at bounding box center [130, 246] width 85 height 15
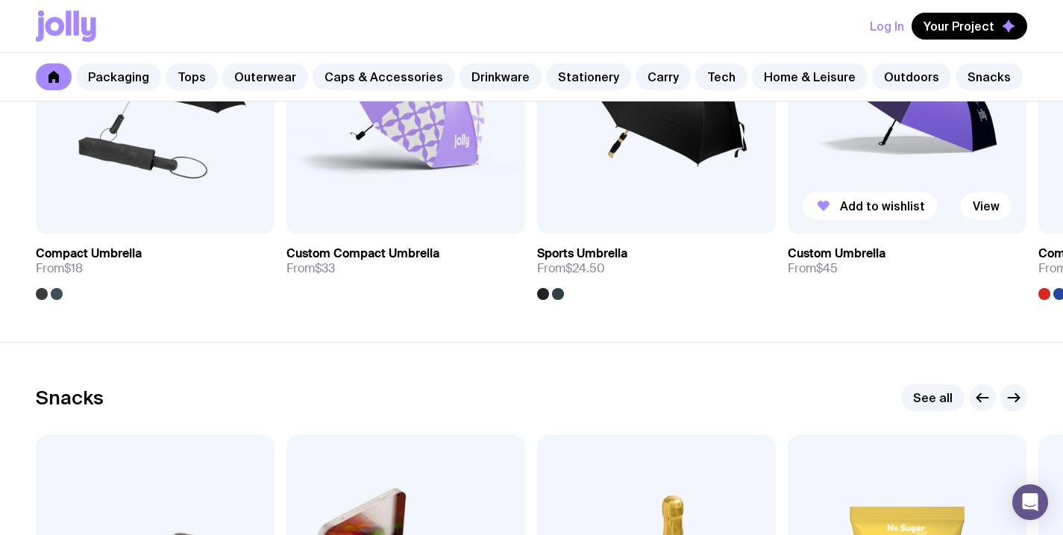
scroll to position [4685, 0]
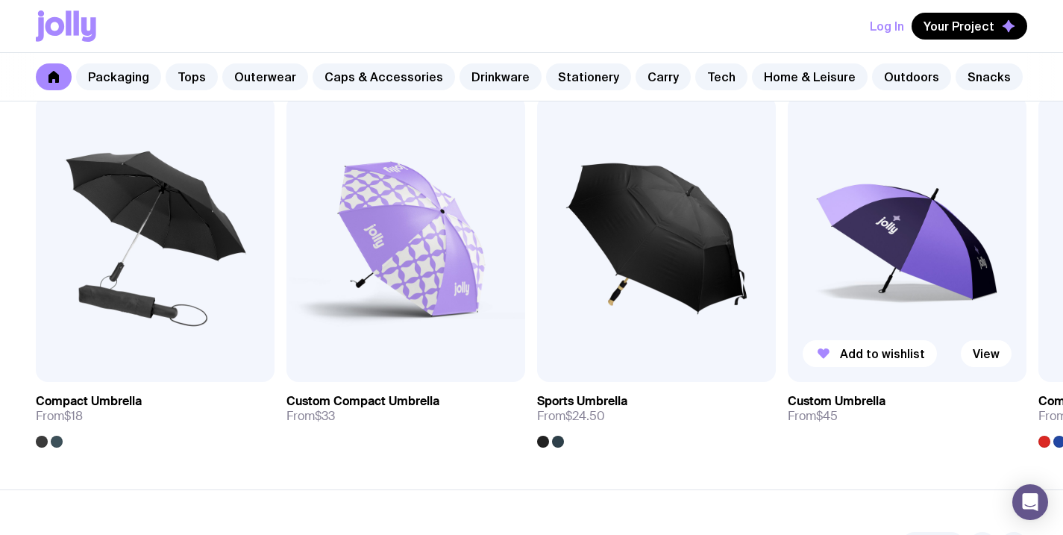
click at [961, 248] on img at bounding box center [906, 238] width 239 height 286
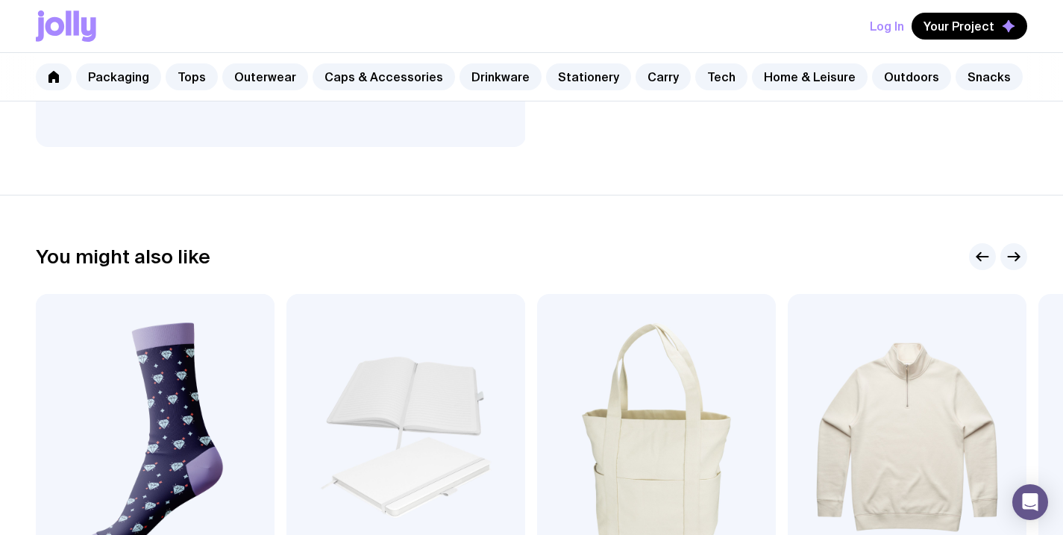
scroll to position [689, 0]
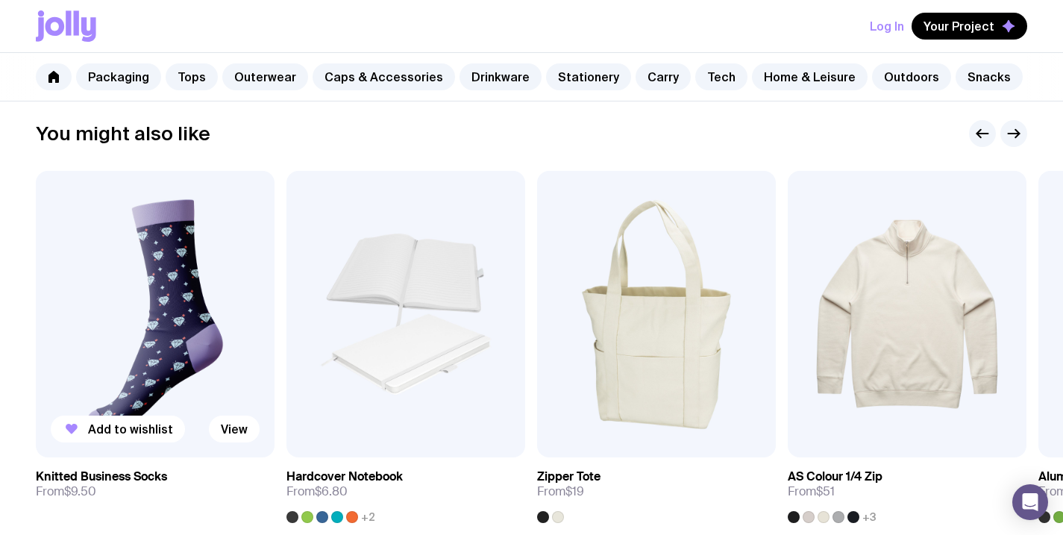
click at [173, 217] on img at bounding box center [155, 314] width 239 height 286
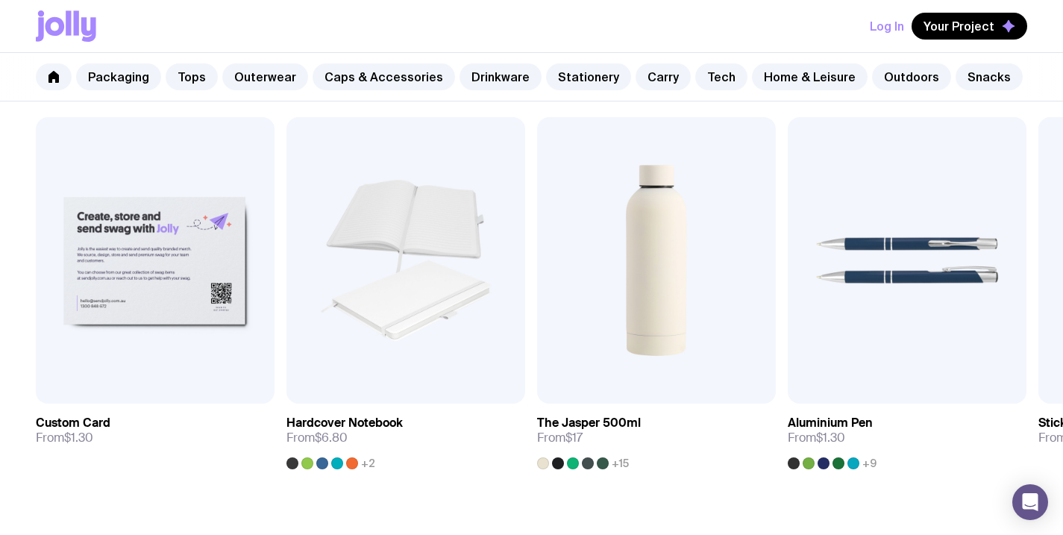
scroll to position [594, 0]
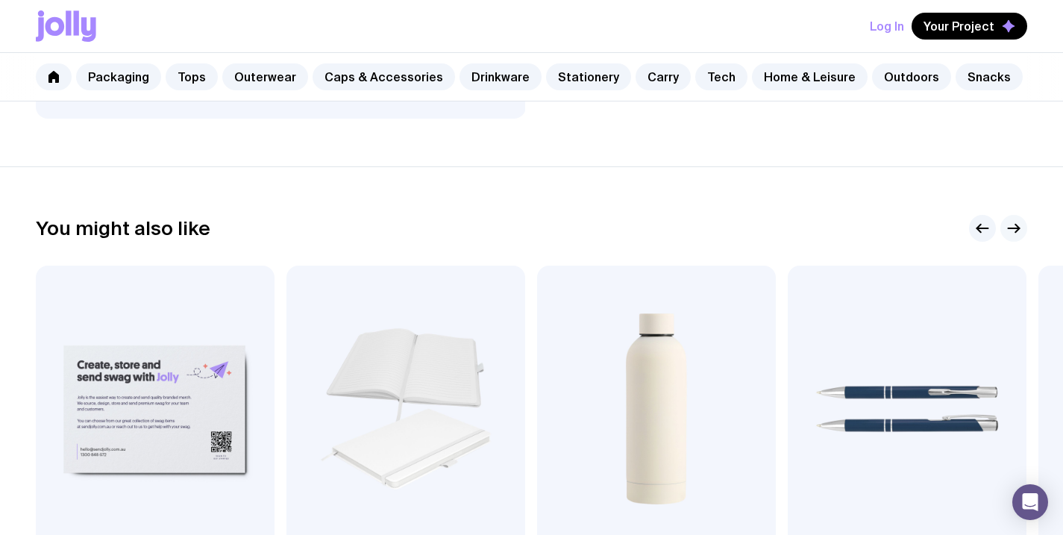
click at [1013, 233] on icon "button" at bounding box center [1014, 228] width 18 height 18
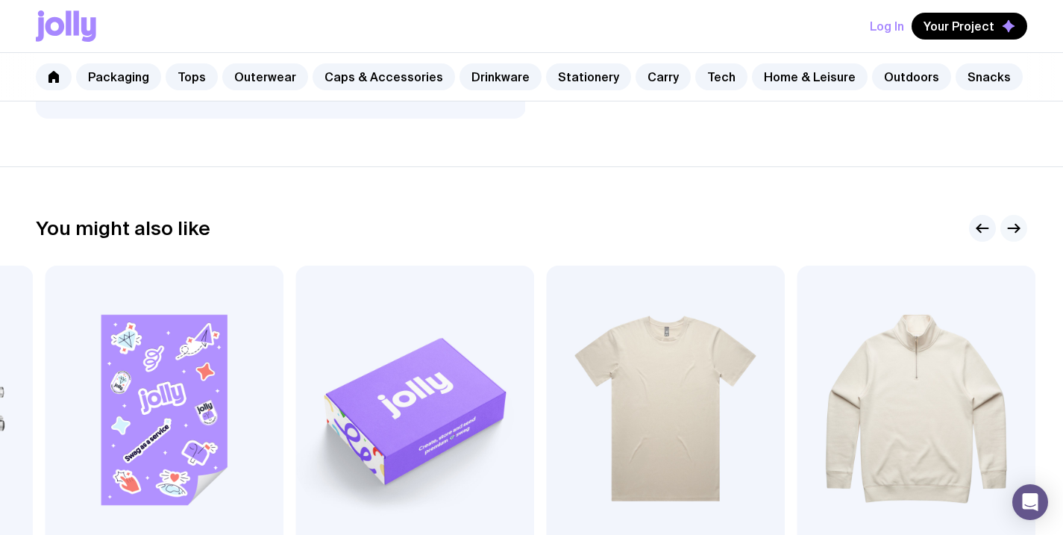
click at [1013, 233] on icon "button" at bounding box center [1014, 228] width 18 height 18
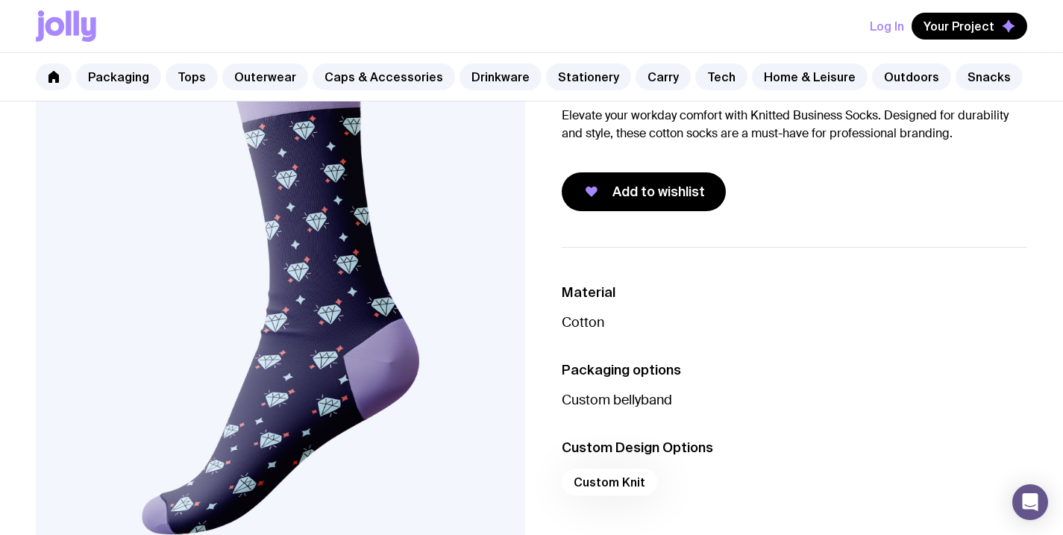
scroll to position [0, 0]
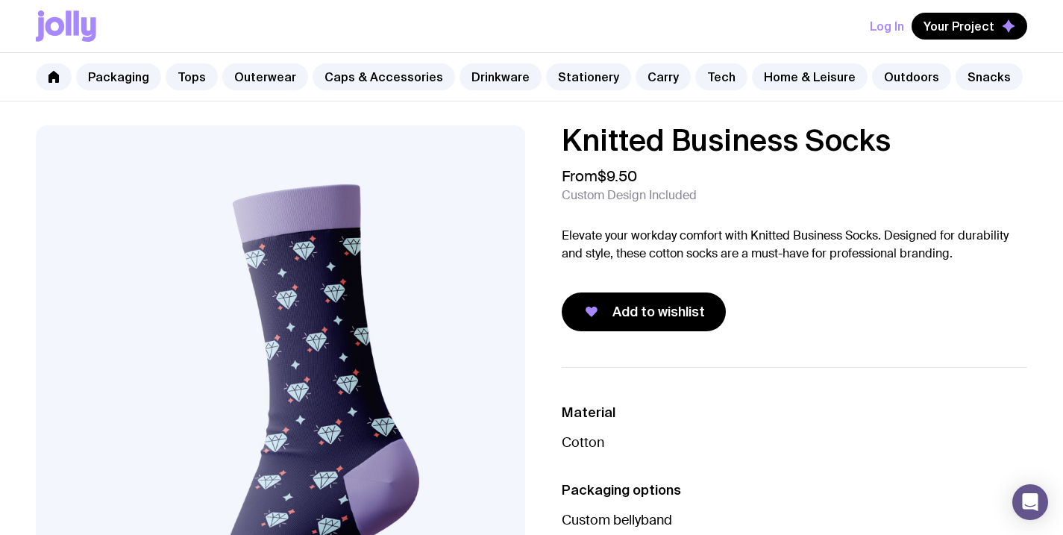
scroll to position [689, 0]
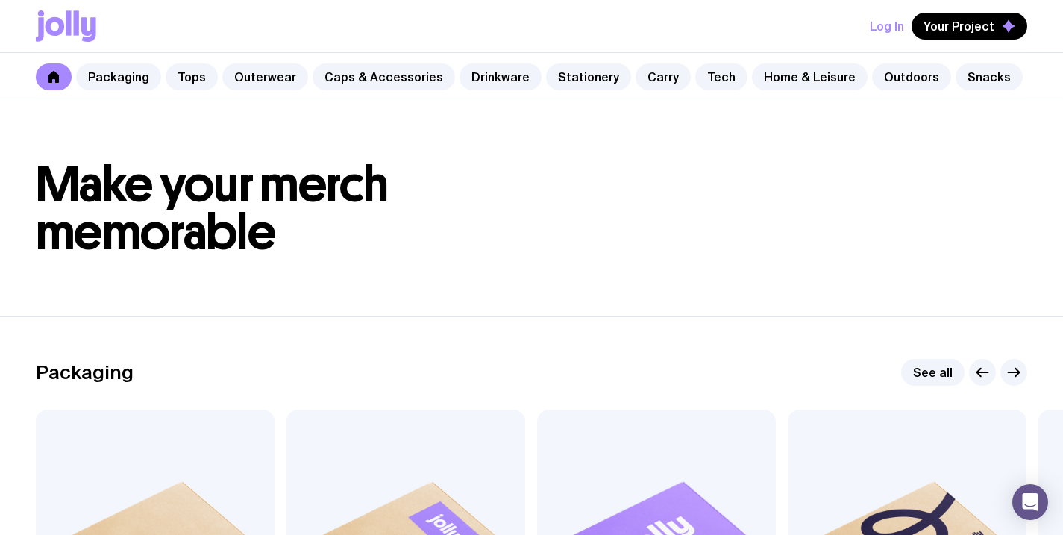
click at [724, 229] on h1 "Make your merch memorable" at bounding box center [531, 208] width 991 height 95
click at [108, 35] on div "Log In Your Project" at bounding box center [531, 26] width 991 height 52
click at [89, 23] on icon at bounding box center [66, 25] width 60 height 31
click at [76, 25] on icon at bounding box center [76, 22] width 5 height 25
